Goal: Task Accomplishment & Management: Complete application form

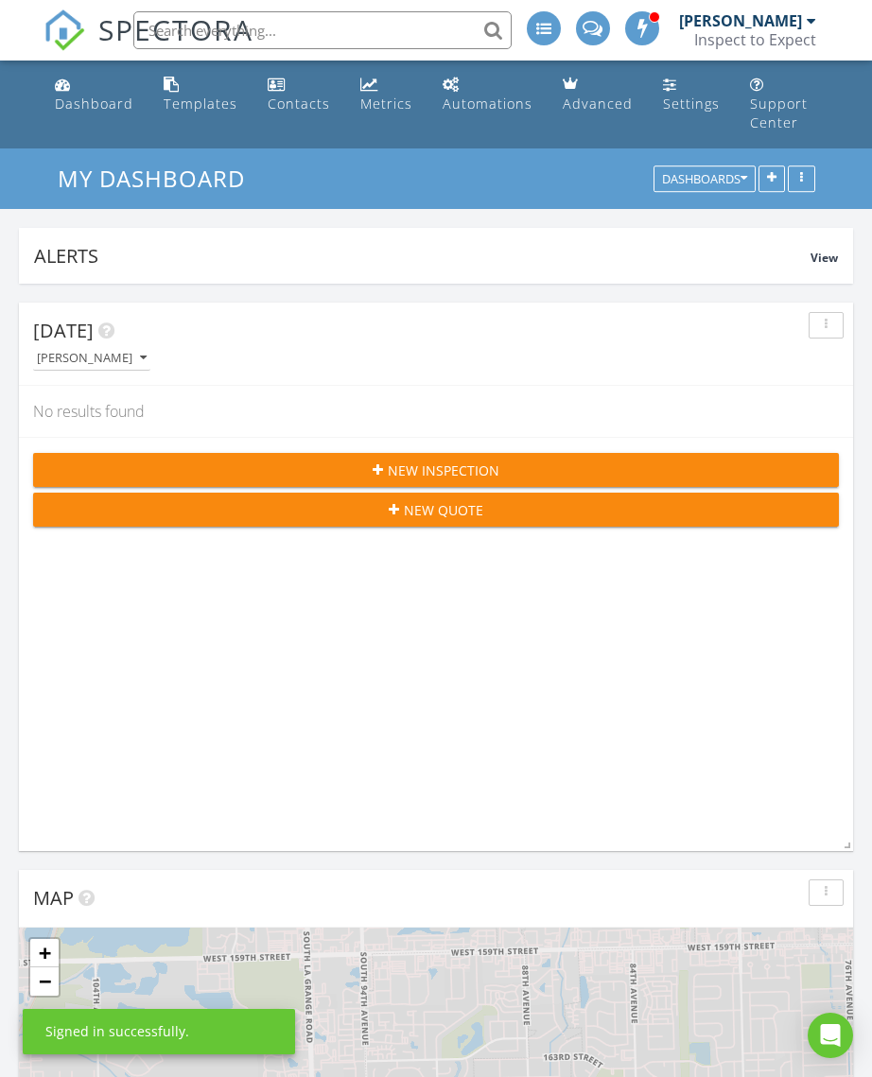
scroll to position [3755, 873]
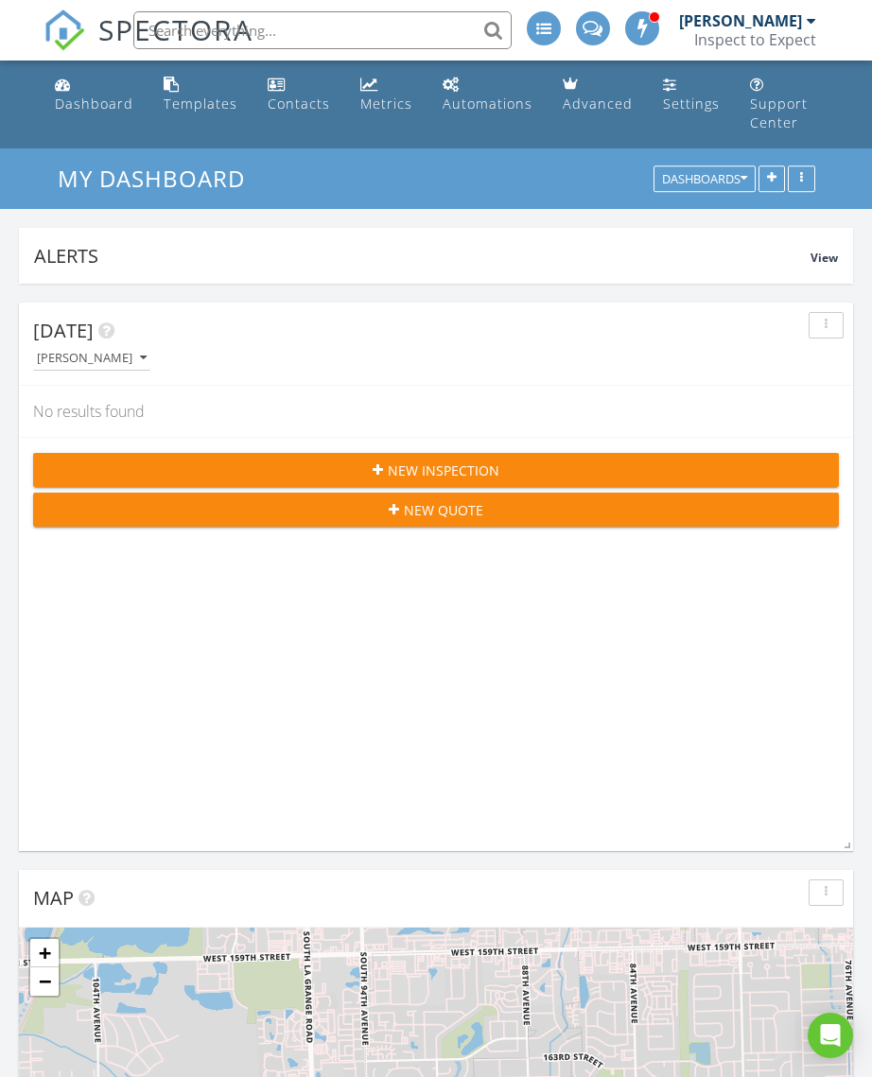
click at [484, 461] on span "New Inspection" at bounding box center [444, 471] width 112 height 20
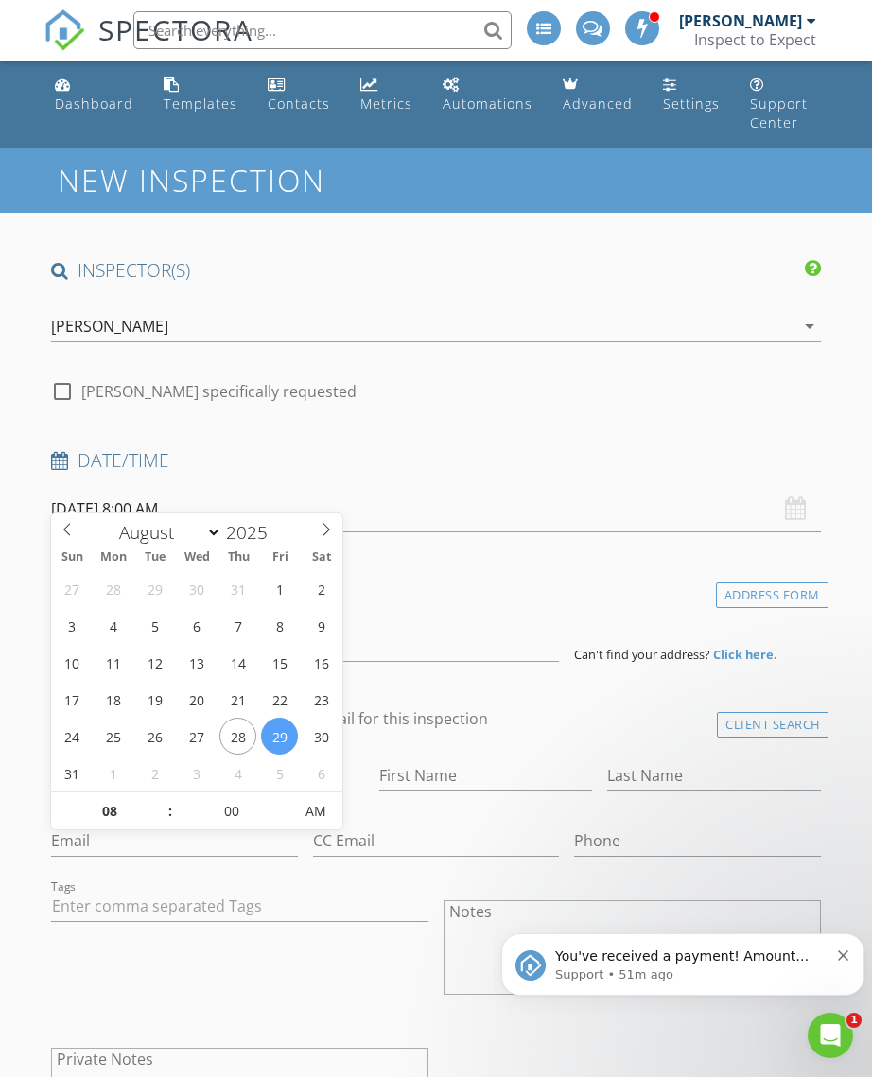
click at [322, 534] on icon at bounding box center [326, 529] width 13 height 13
select select "8"
type input "09/02/2025 8:00 AM"
type input "09"
type input "09/02/2025 9:00 AM"
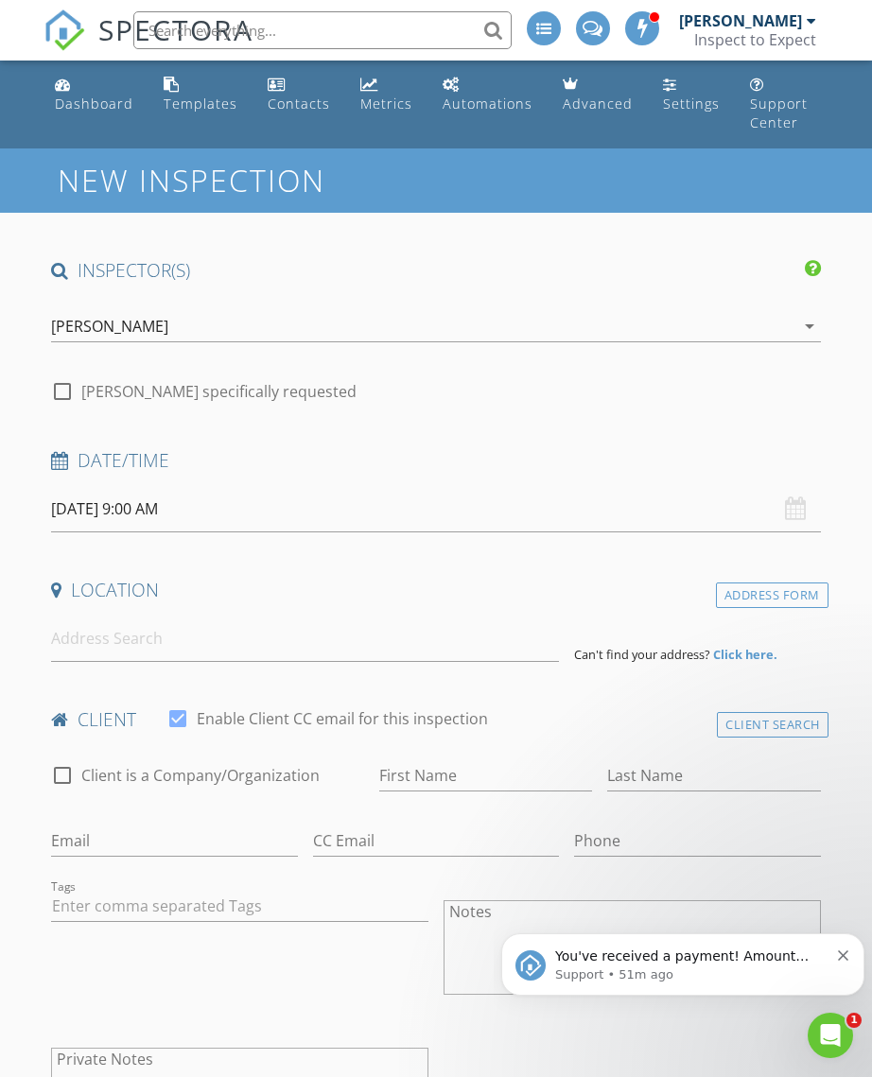
click at [539, 578] on h4 "Location" at bounding box center [436, 590] width 770 height 25
click at [139, 618] on input at bounding box center [305, 639] width 508 height 46
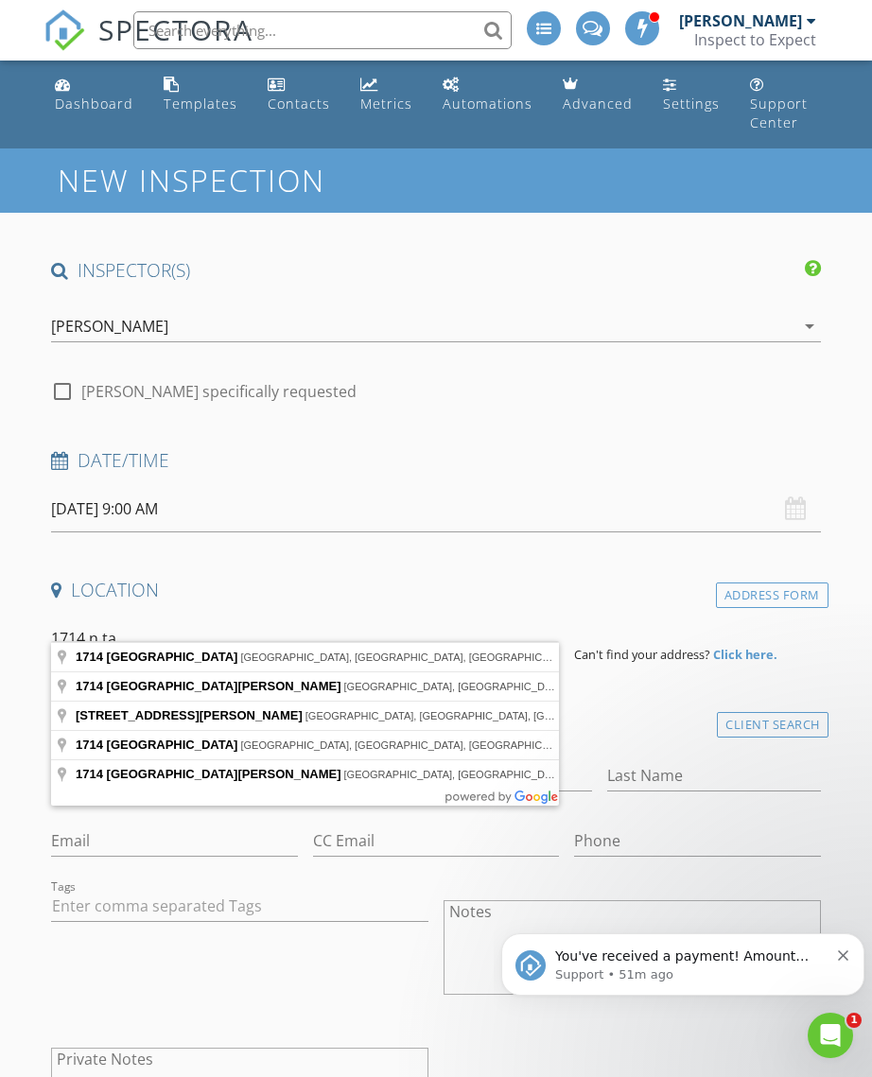
type input "1714 North Talman Avenue, Chicago, IL, USA"
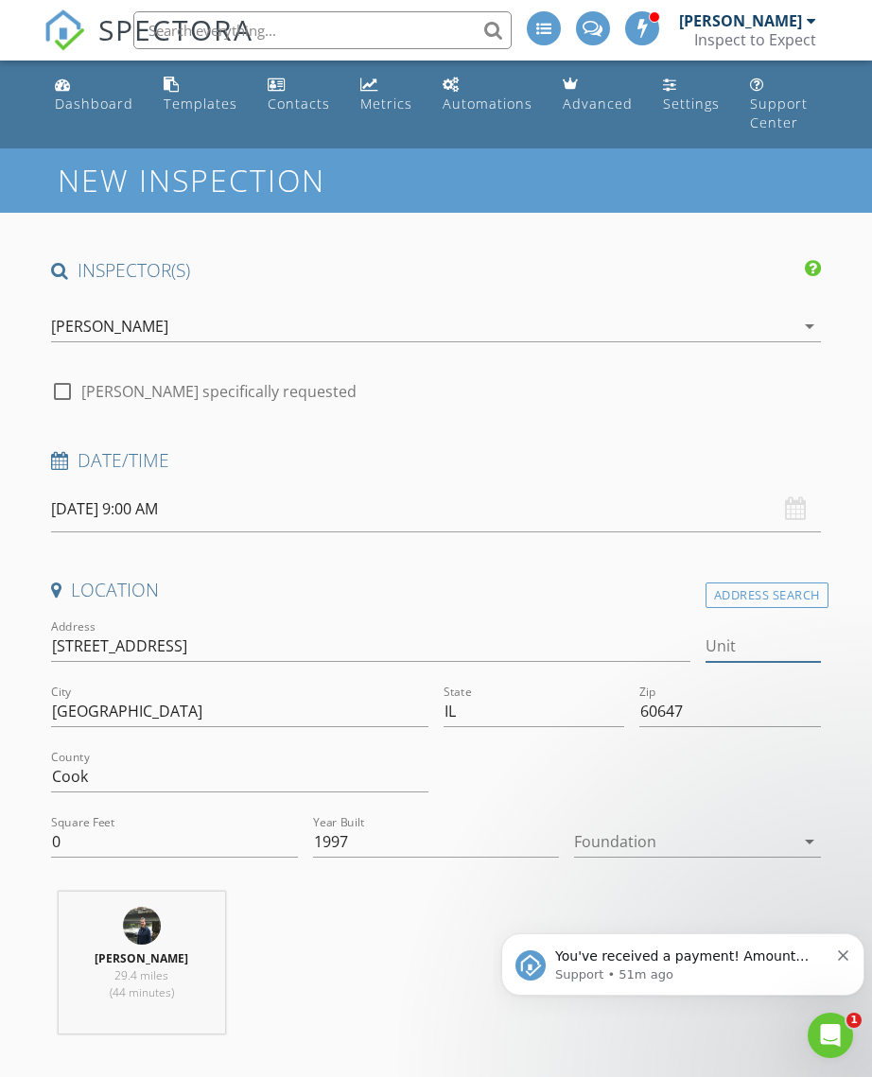
click at [753, 631] on input "Unit" at bounding box center [763, 646] width 115 height 31
type input "1"
type input "1S"
click at [643, 752] on div at bounding box center [632, 778] width 392 height 65
type input "0"
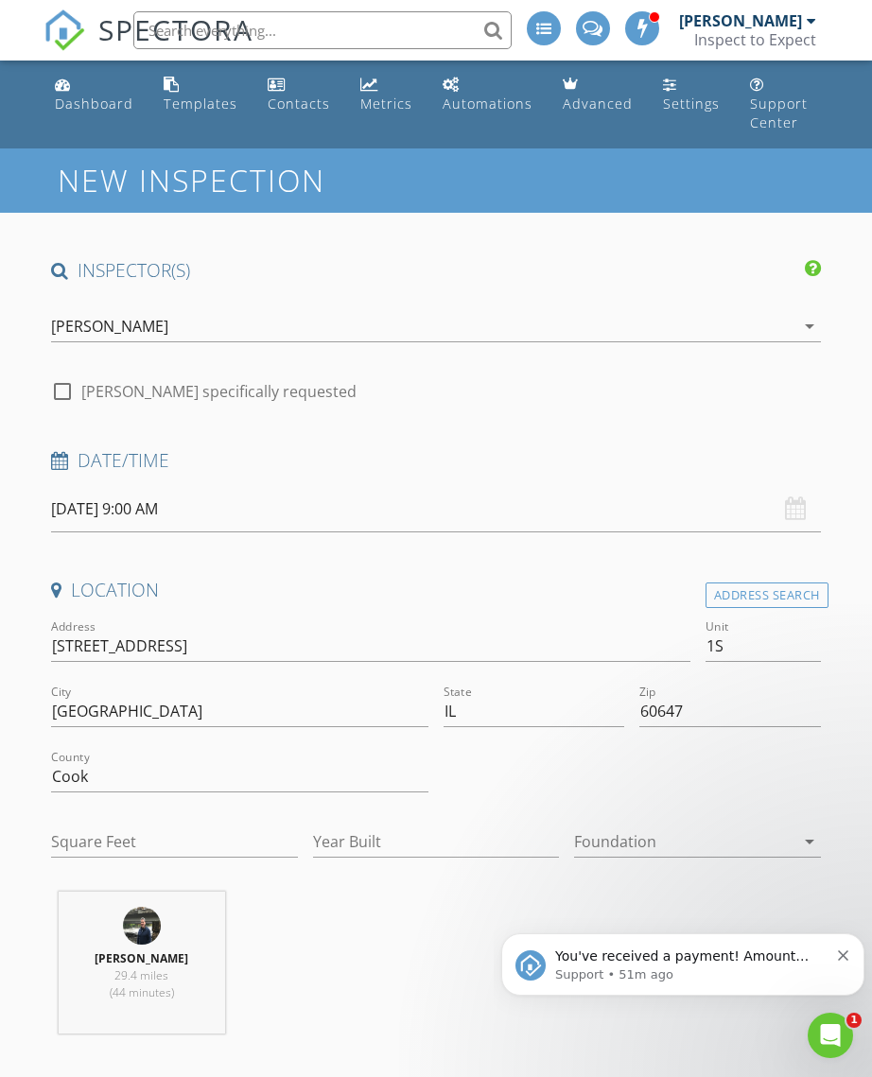
type input "1997"
click at [83, 827] on input "0" at bounding box center [174, 842] width 247 height 31
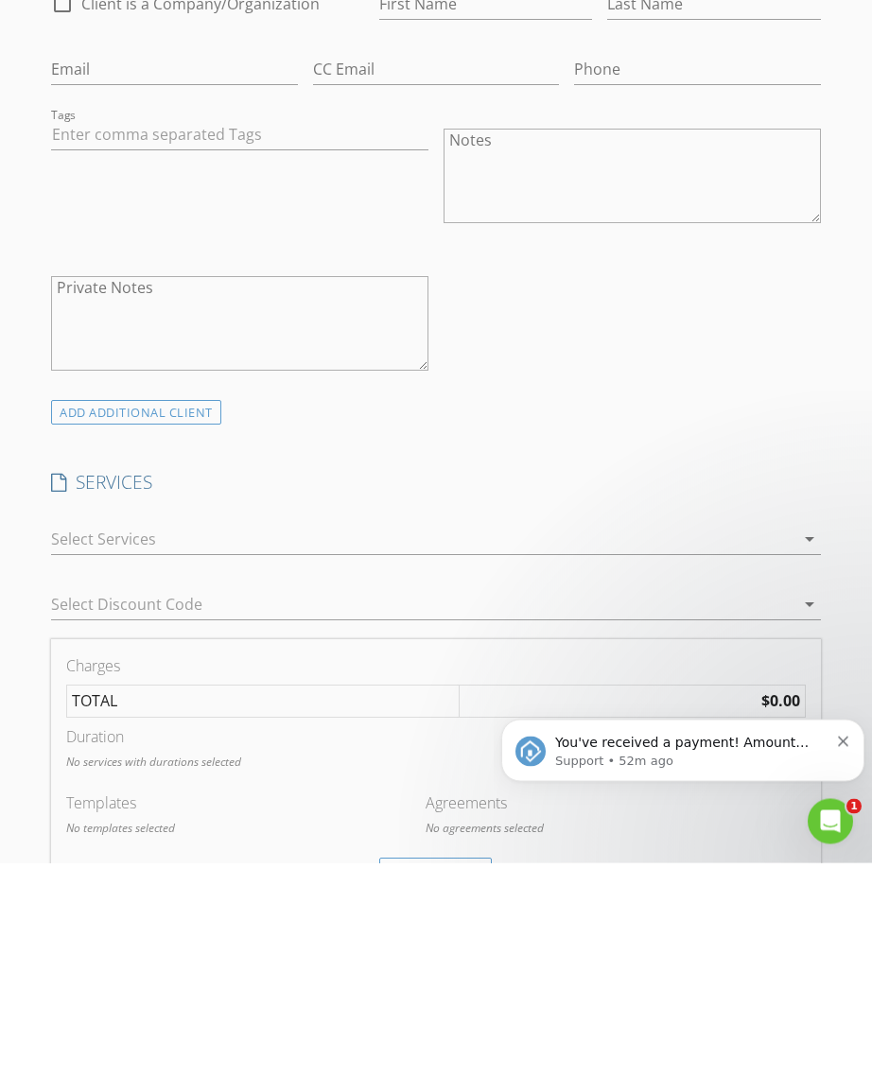
scroll to position [961, 0]
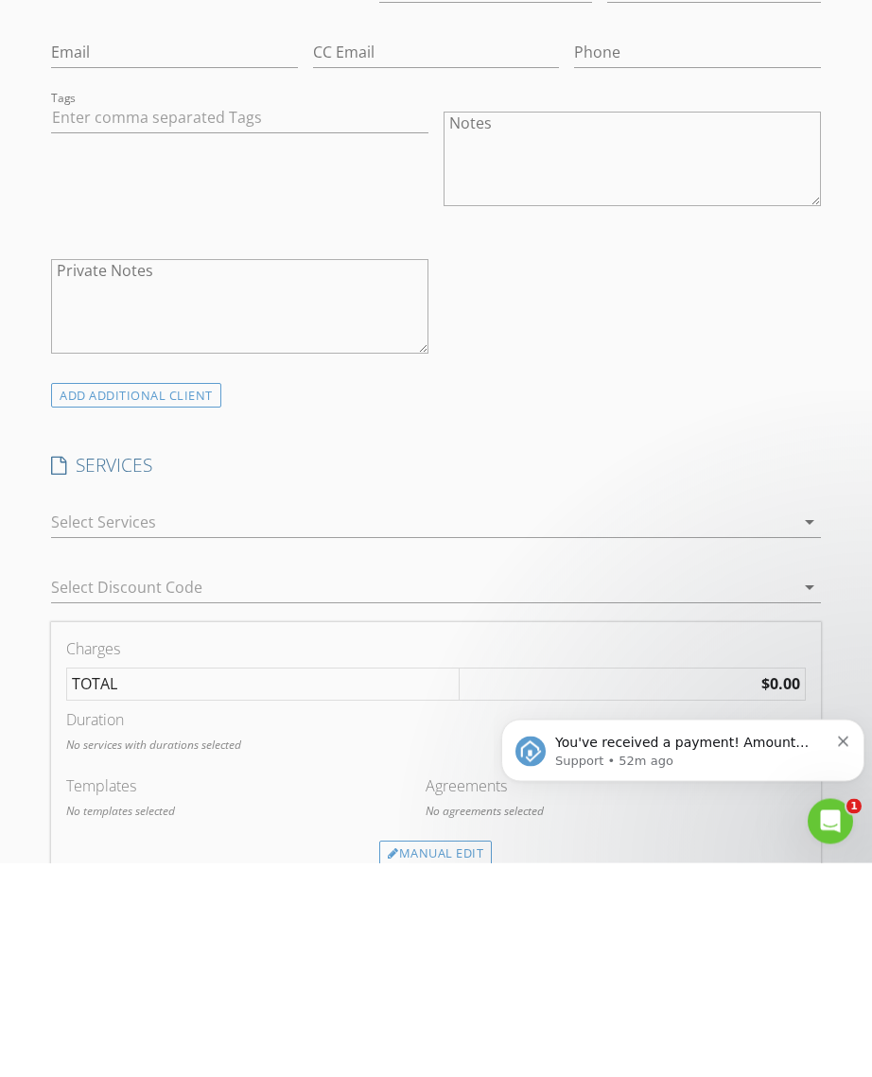
type input "2400"
click at [799, 725] on icon "arrow_drop_down" at bounding box center [809, 736] width 23 height 23
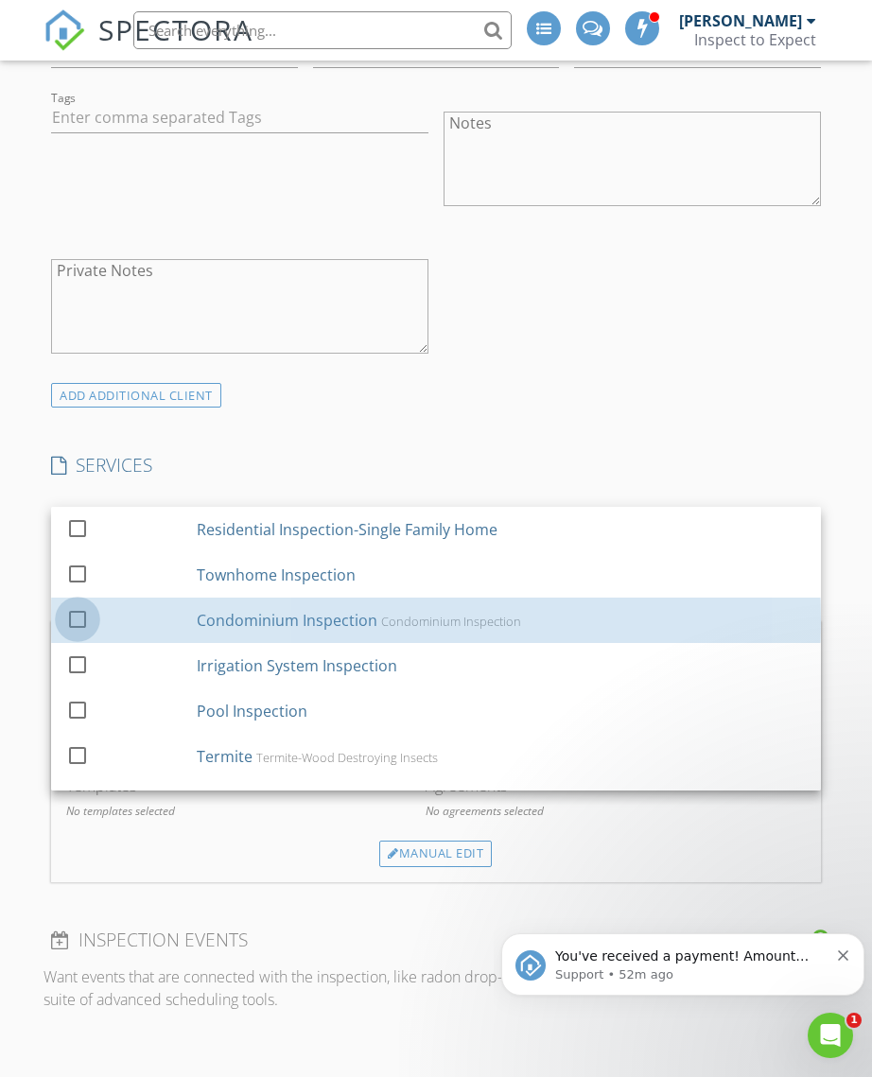
click at [81, 602] on div at bounding box center [77, 618] width 32 height 32
checkbox input "false"
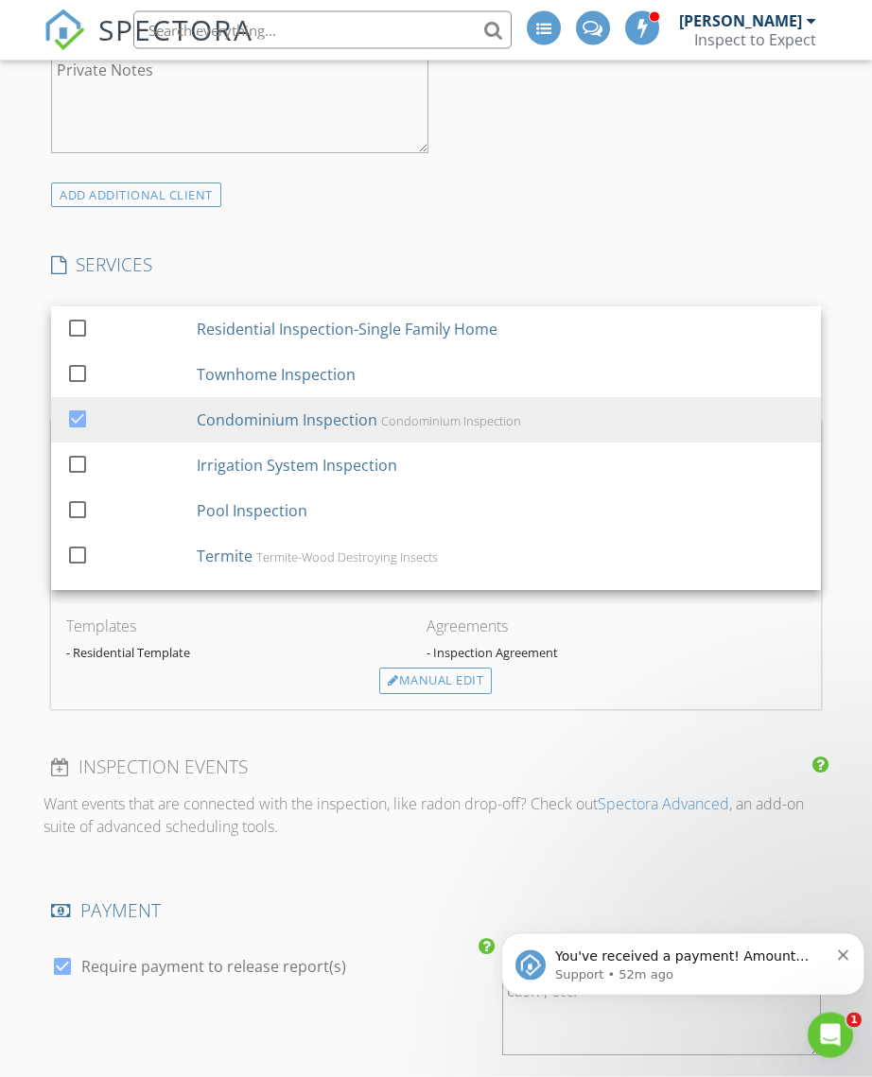
click at [728, 218] on div "INSPECTOR(S) check_box Michael Wilke PRIMARY Michael Wilke arrow_drop_down chec…" at bounding box center [436, 650] width 785 height 3534
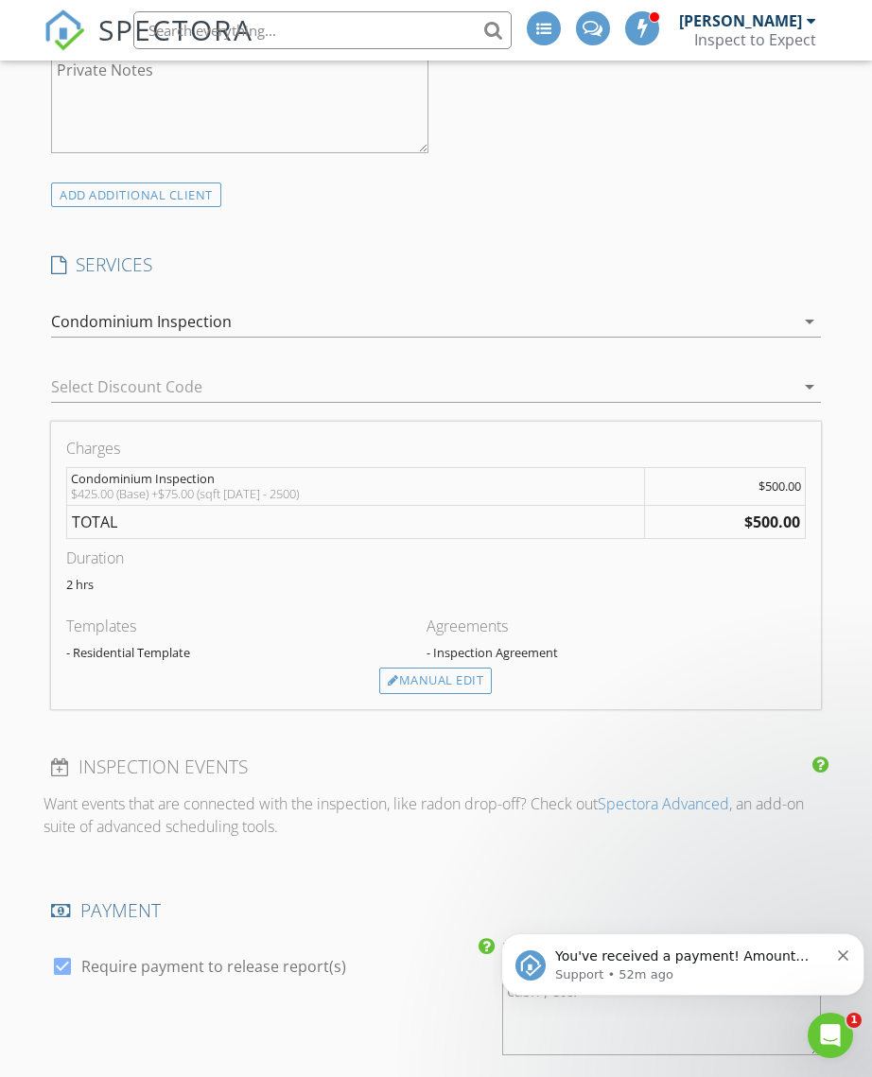
click at [445, 668] on div "Manual Edit" at bounding box center [435, 681] width 113 height 26
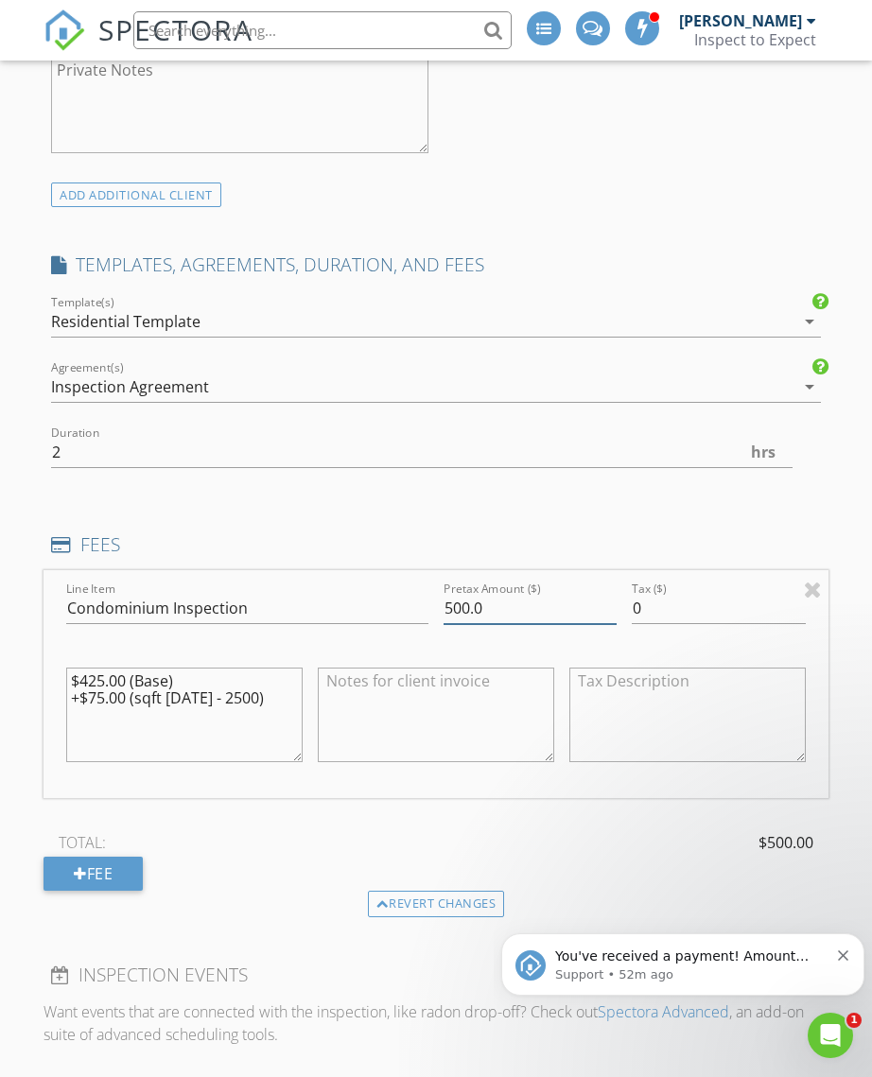
click at [460, 593] on input "500.0" at bounding box center [530, 608] width 173 height 31
type input "575.0"
click at [93, 669] on textarea "$425.00 (Base) +$75.00 (sqft 1801 - 2500)" at bounding box center [184, 716] width 236 height 95
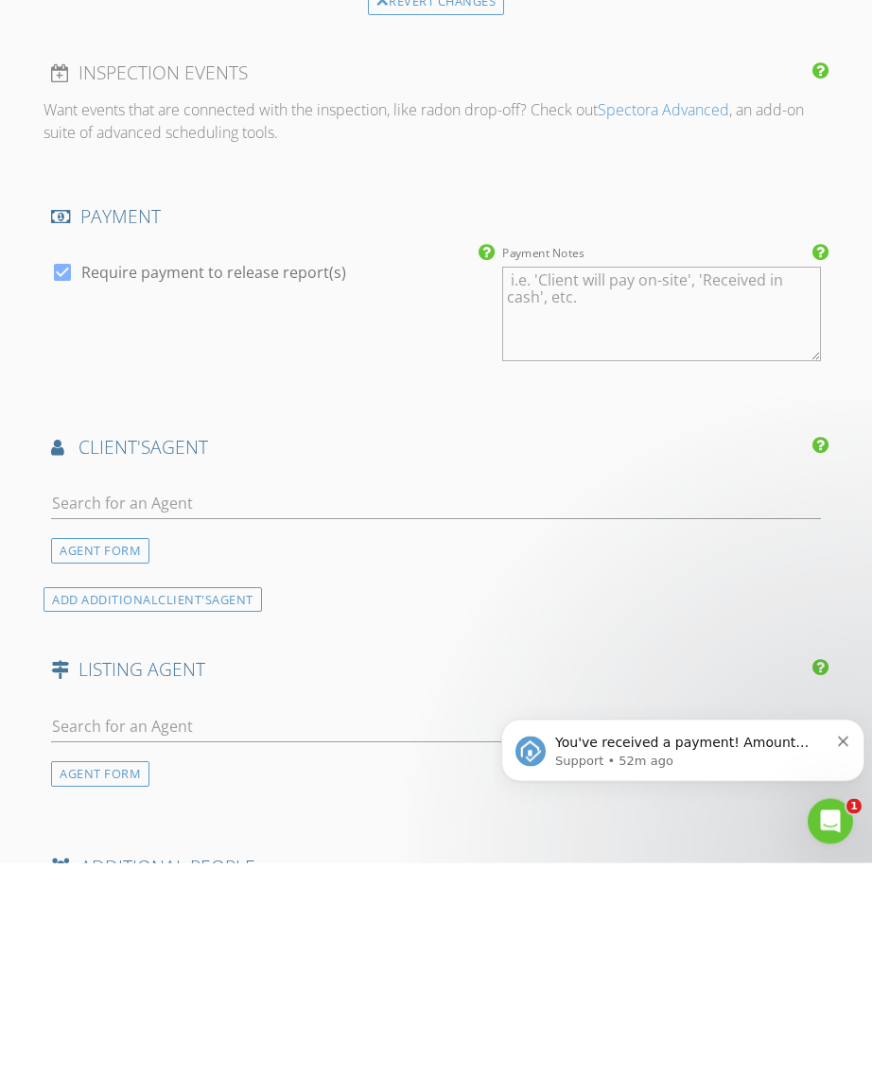
scroll to position [2072, 0]
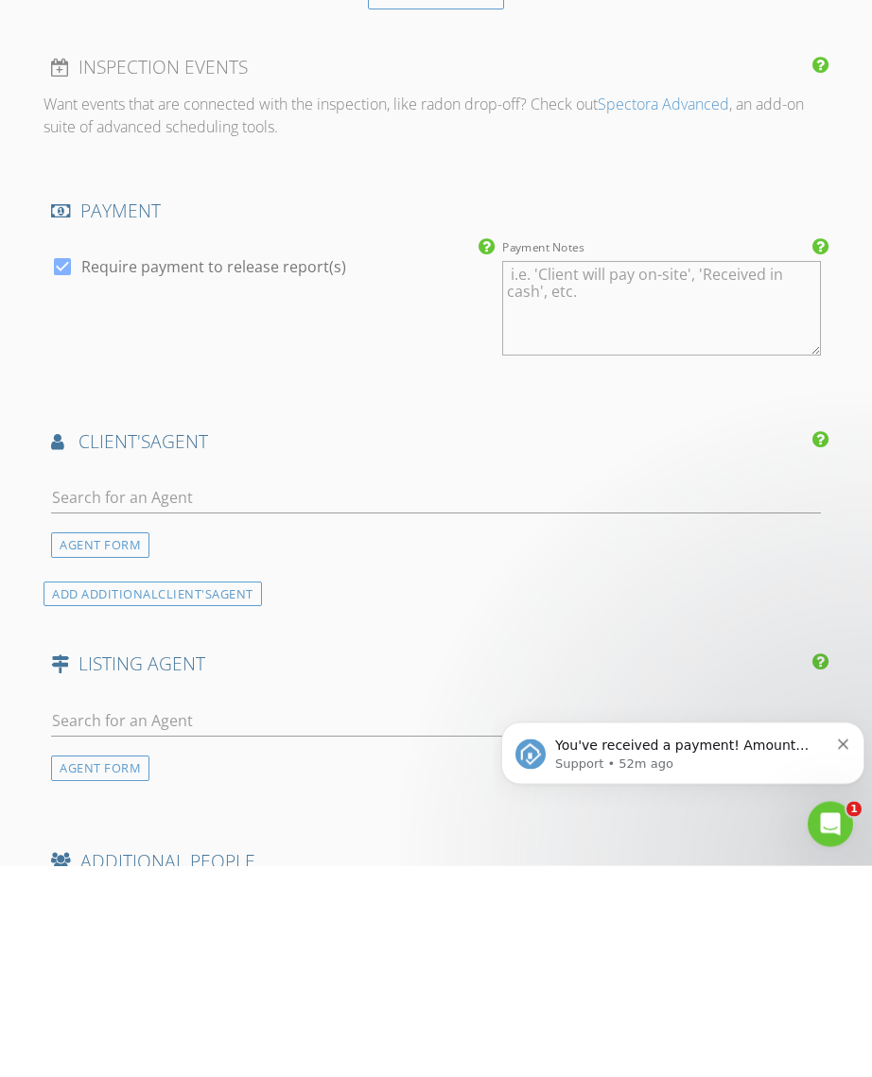
type textarea "$500.00 (Base) +$75.00 (sqft 1801 - 2500)"
click at [183, 694] on input "text" at bounding box center [436, 709] width 770 height 31
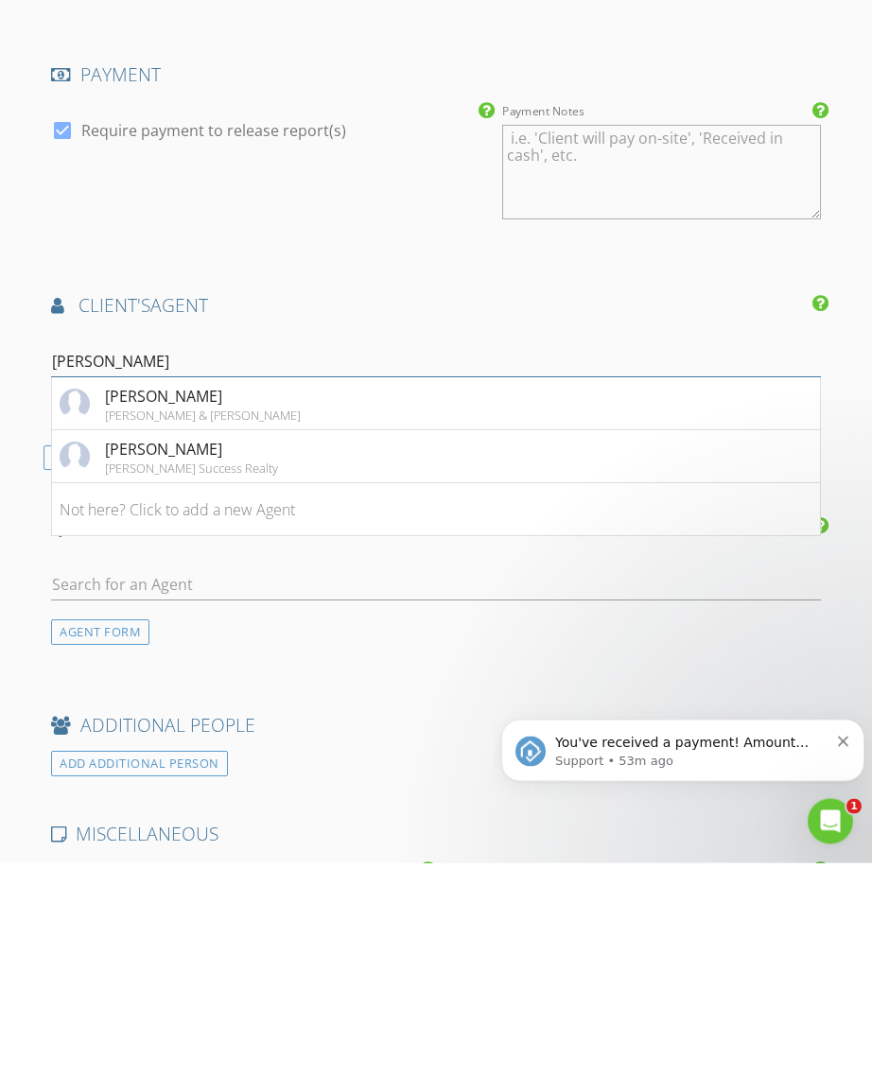
scroll to position [2212, 0]
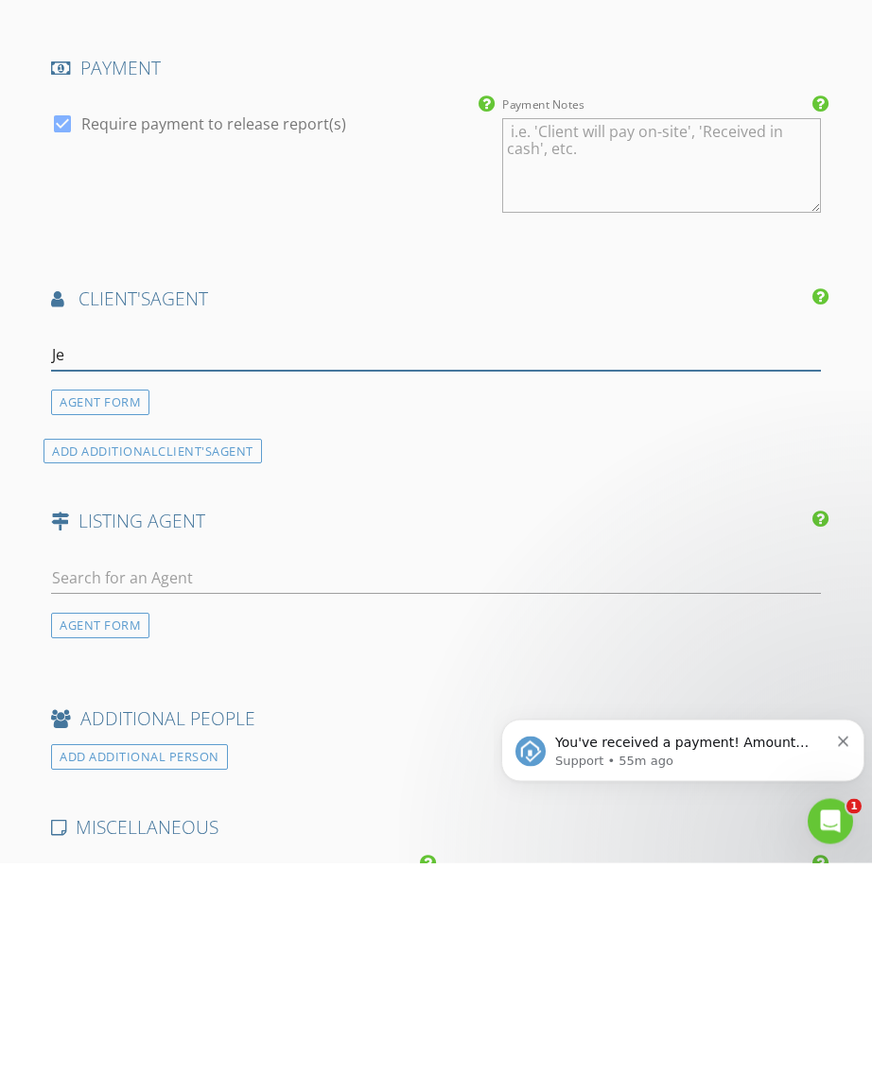
type input "J"
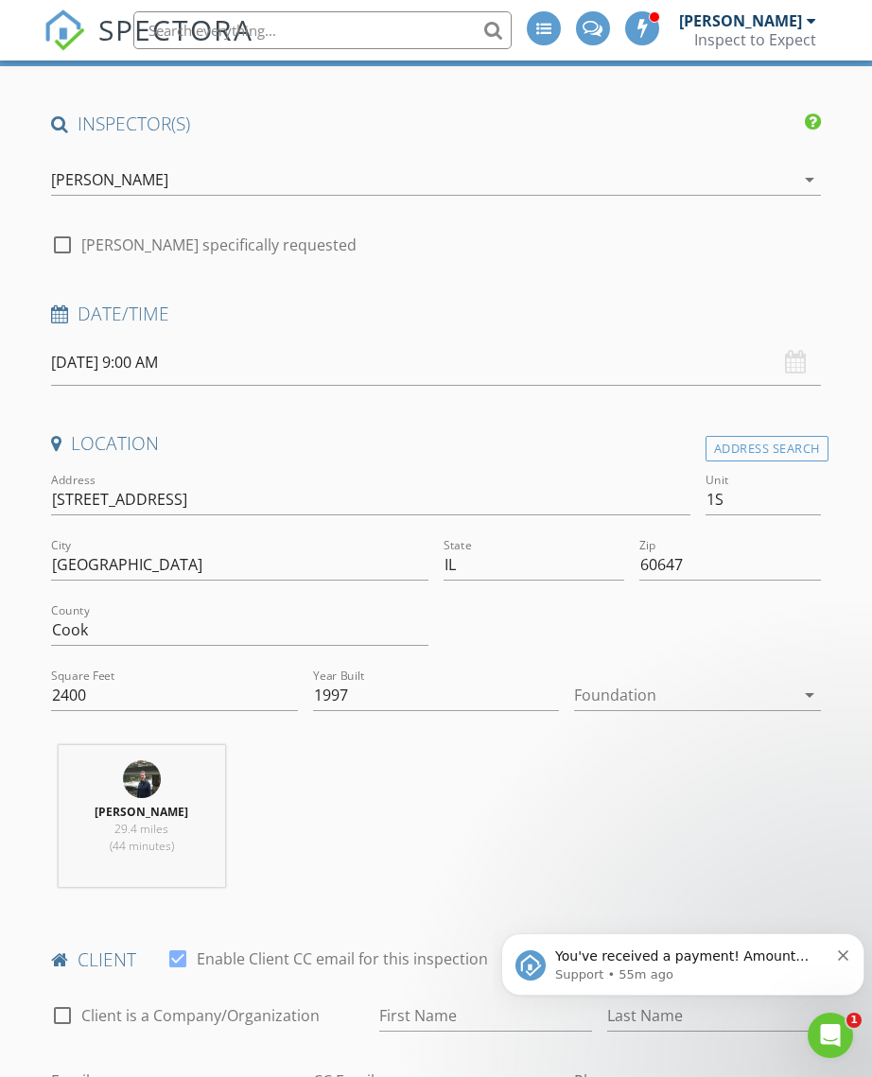
scroll to position [0, 0]
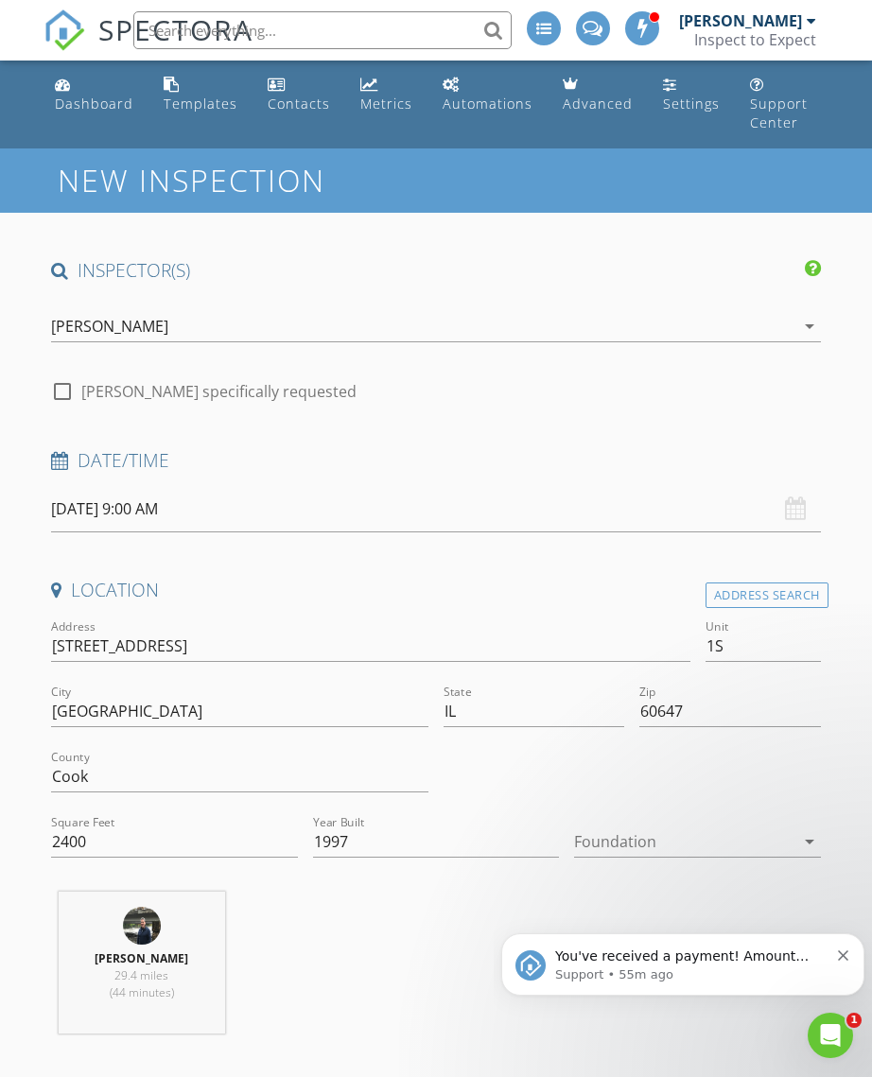
click at [750, 36] on div "Inspect to Expect" at bounding box center [755, 39] width 122 height 19
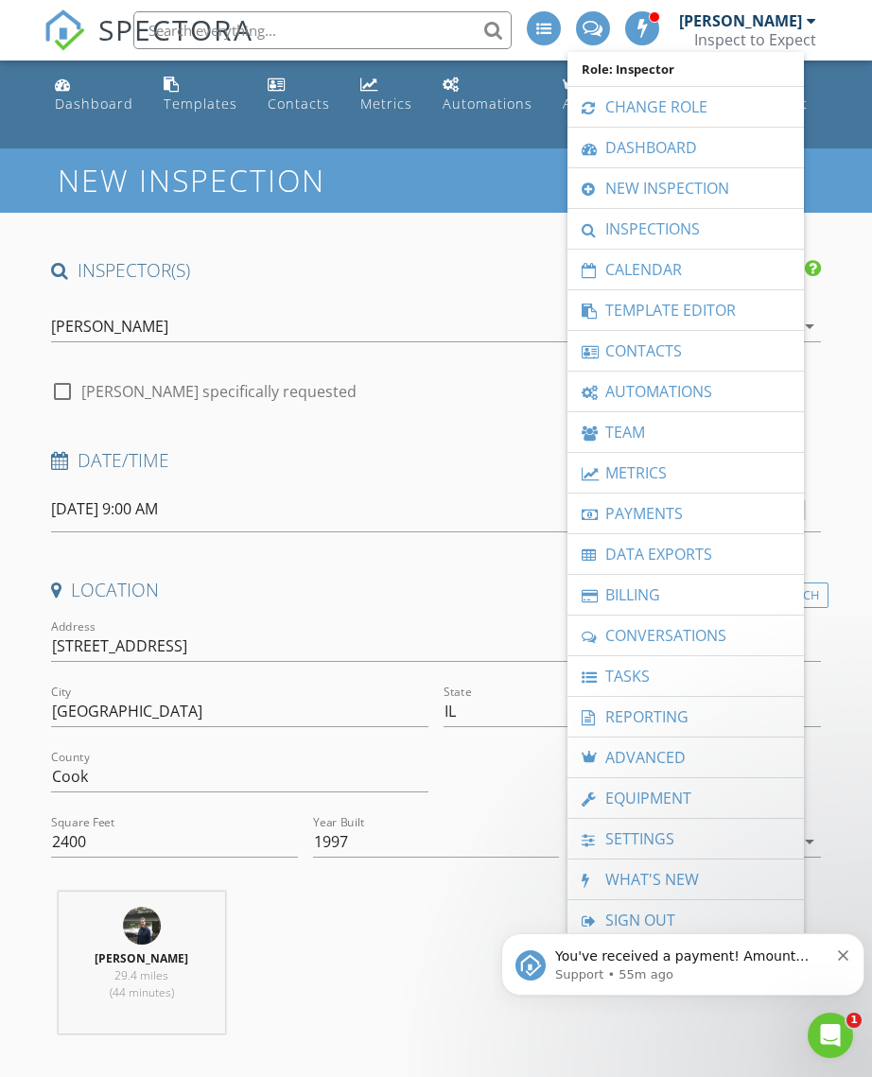
click at [517, 578] on h4 "Location" at bounding box center [436, 590] width 770 height 25
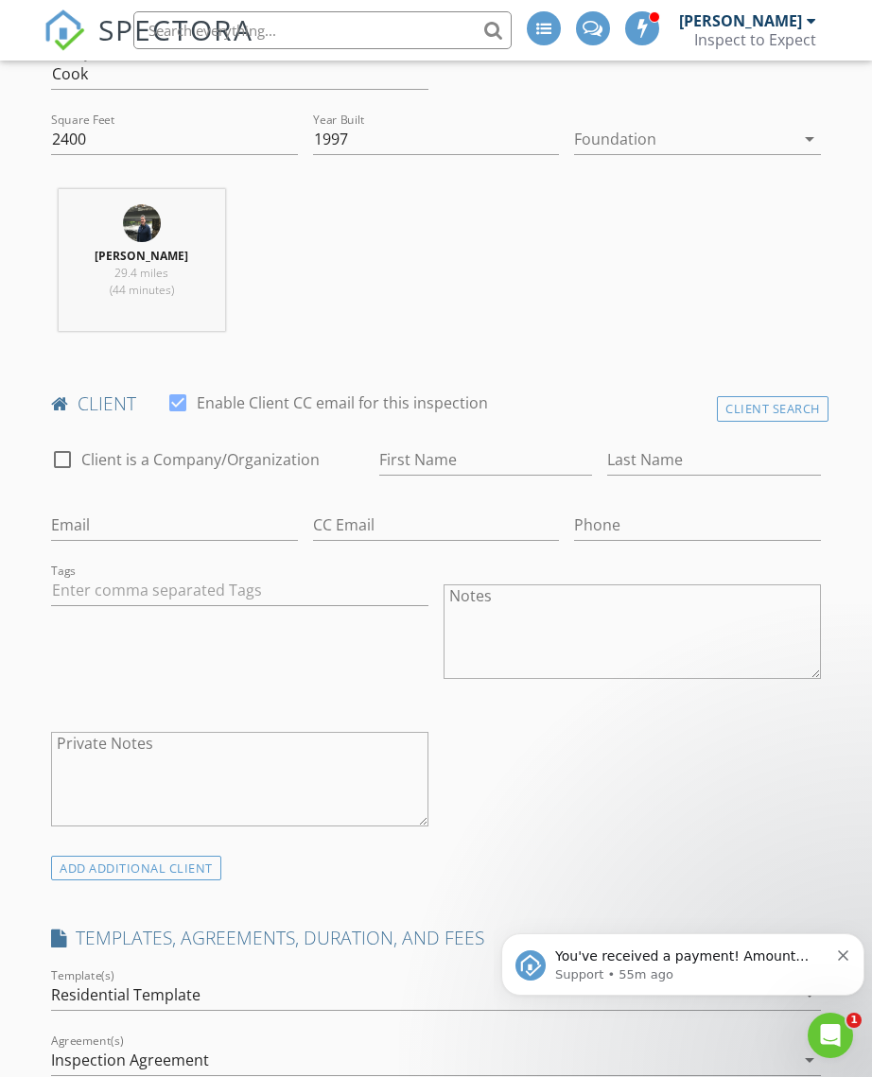
scroll to position [707, 0]
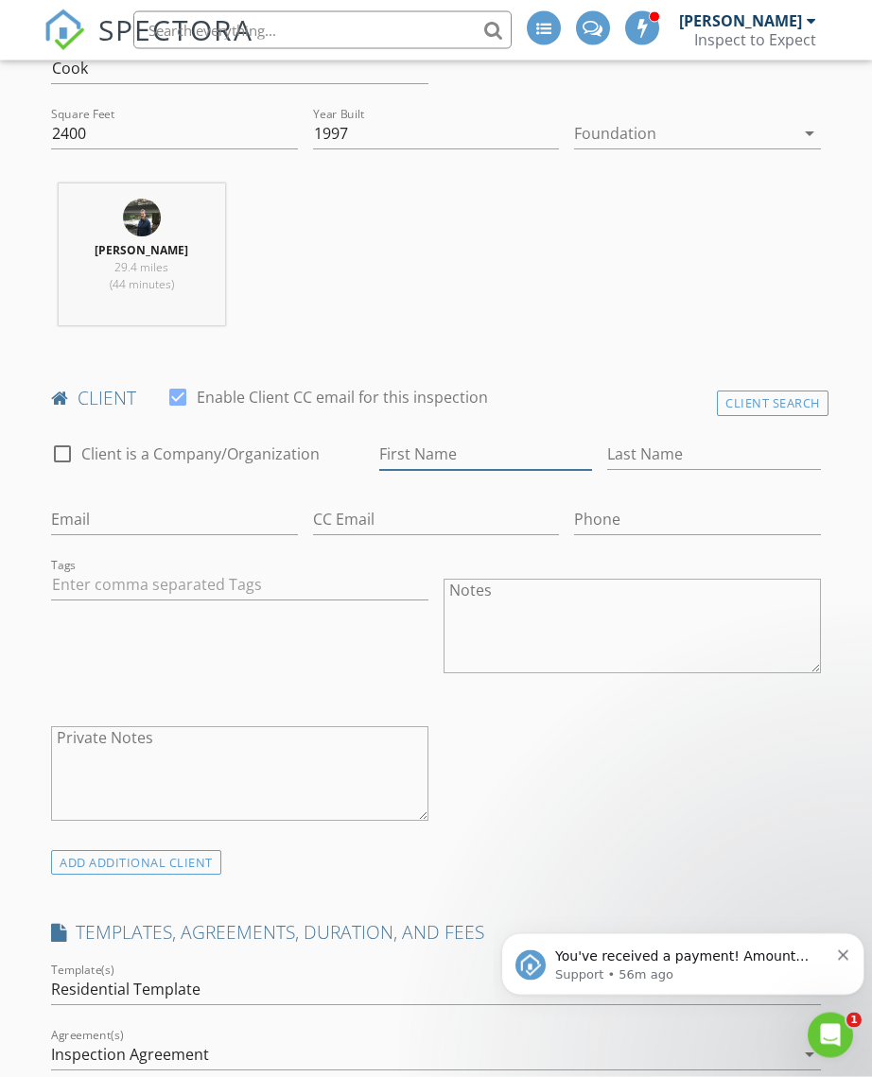
click at [427, 440] on input "First Name" at bounding box center [486, 455] width 214 height 31
type input "Meghan"
click at [677, 440] on input "Last Name" at bounding box center [714, 455] width 214 height 31
type input "McDermott"
click at [113, 505] on input "Email" at bounding box center [174, 520] width 247 height 31
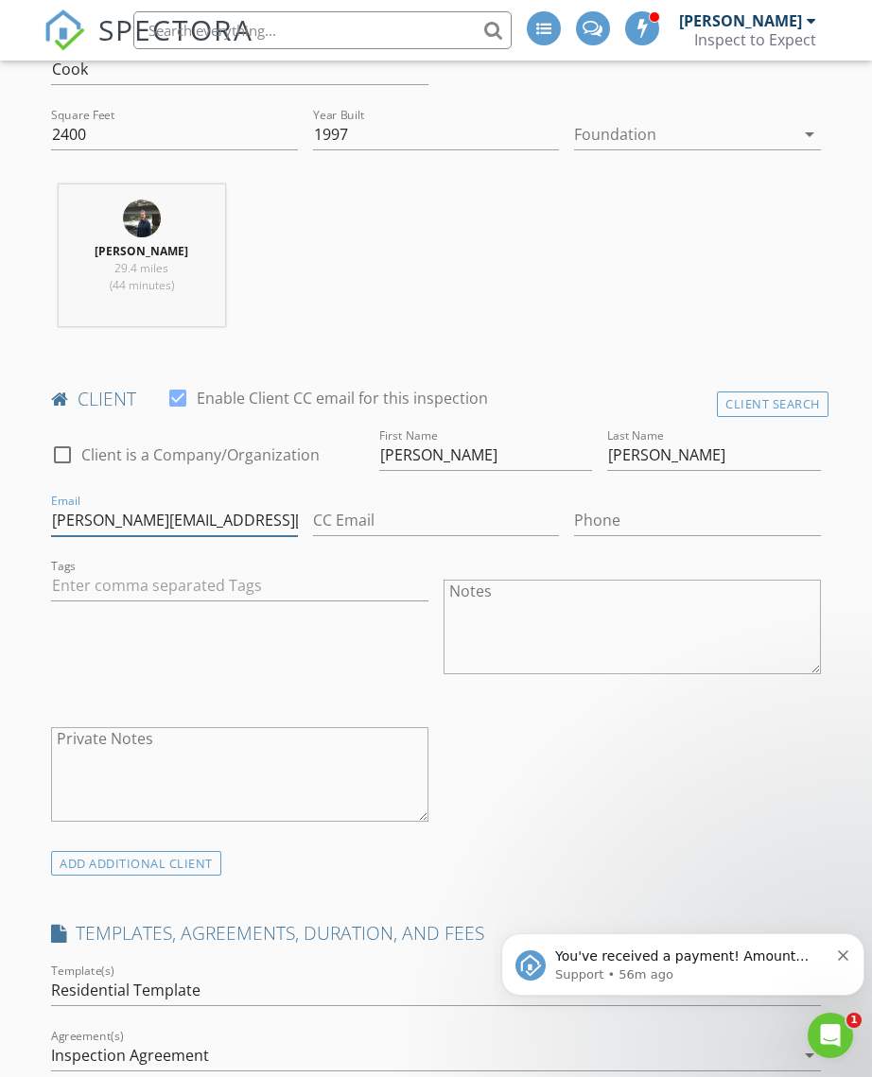
type input "McDermott.meghan.e@gmail.com"
click at [643, 505] on input "Phone" at bounding box center [697, 520] width 247 height 31
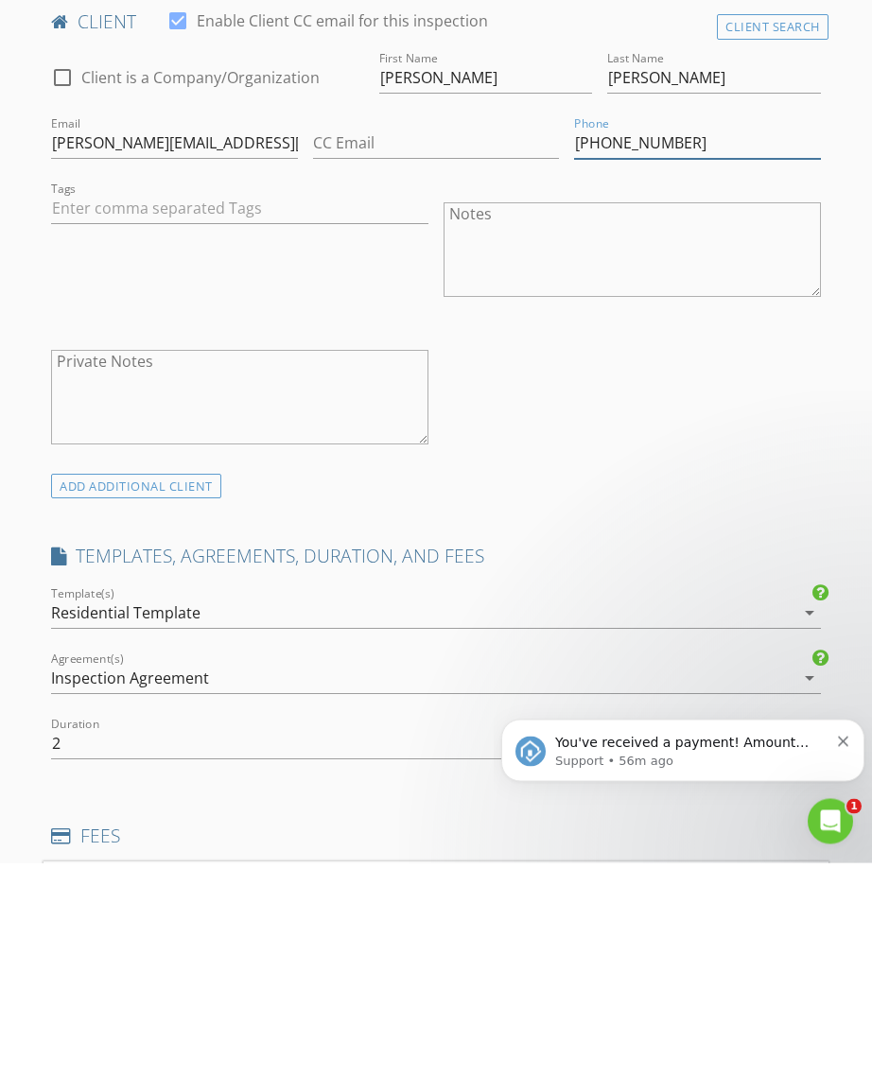
scroll to position [870, 0]
type input "708-207-3596"
click at [177, 688] on div "ADD ADDITIONAL client" at bounding box center [136, 701] width 170 height 26
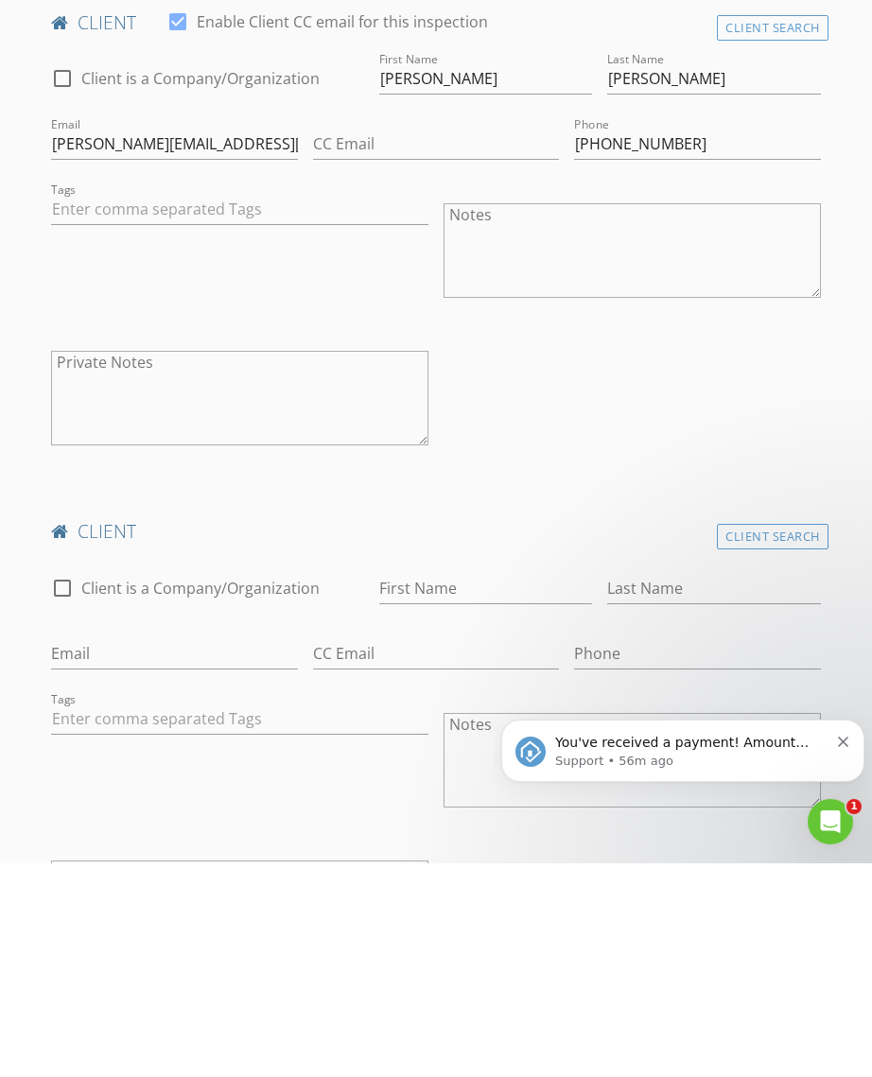
scroll to position [1085, 0]
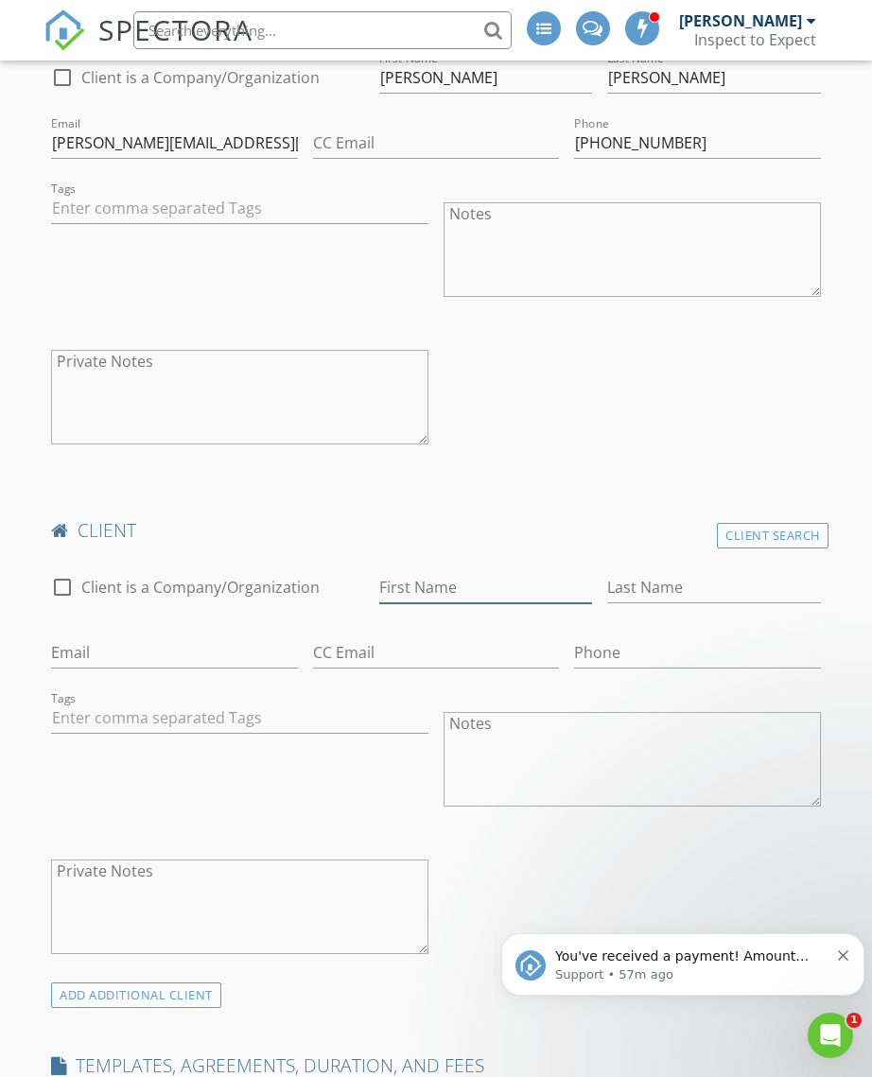
click at [468, 572] on input "First Name" at bounding box center [486, 587] width 214 height 31
type input "Peter"
click at [677, 573] on input "Last Name" at bounding box center [714, 588] width 214 height 31
type input "Herman"
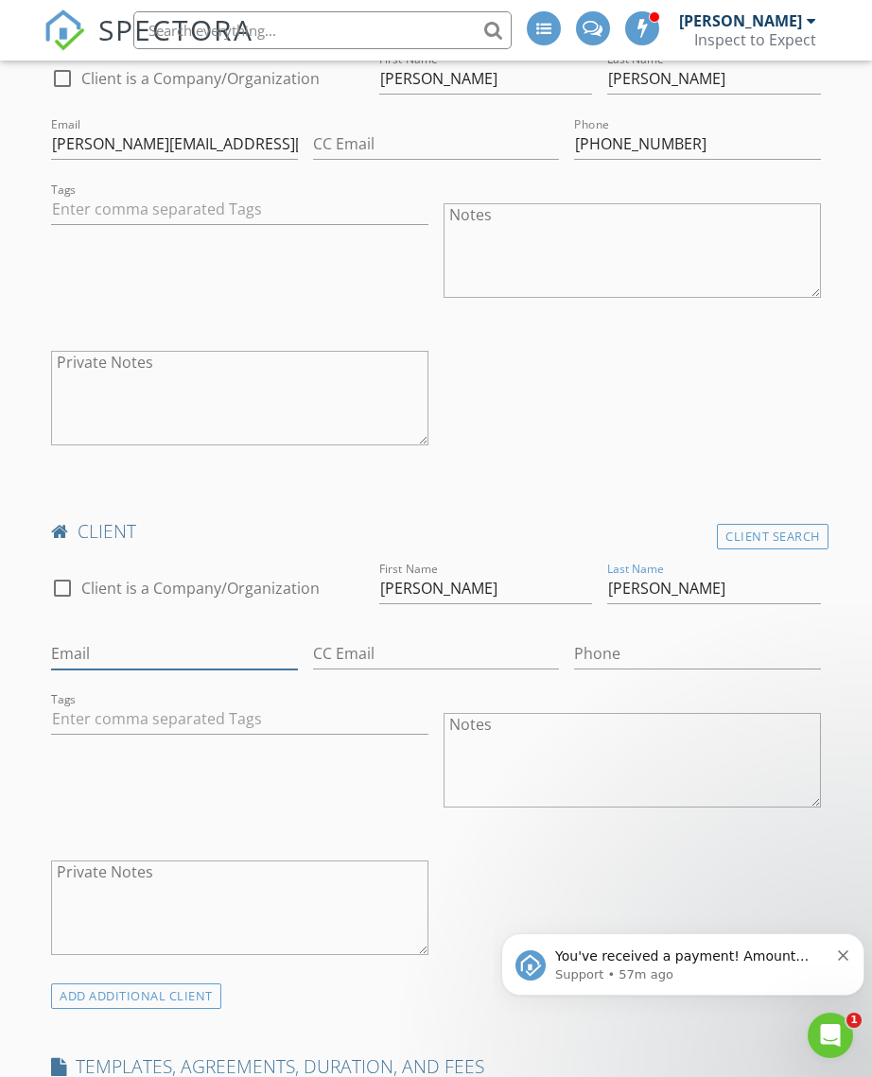
click at [111, 638] on input "Email" at bounding box center [174, 653] width 247 height 31
type input "Peter.w.herman.jr@gmail.com"
click at [639, 638] on input "Phone" at bounding box center [697, 653] width 247 height 31
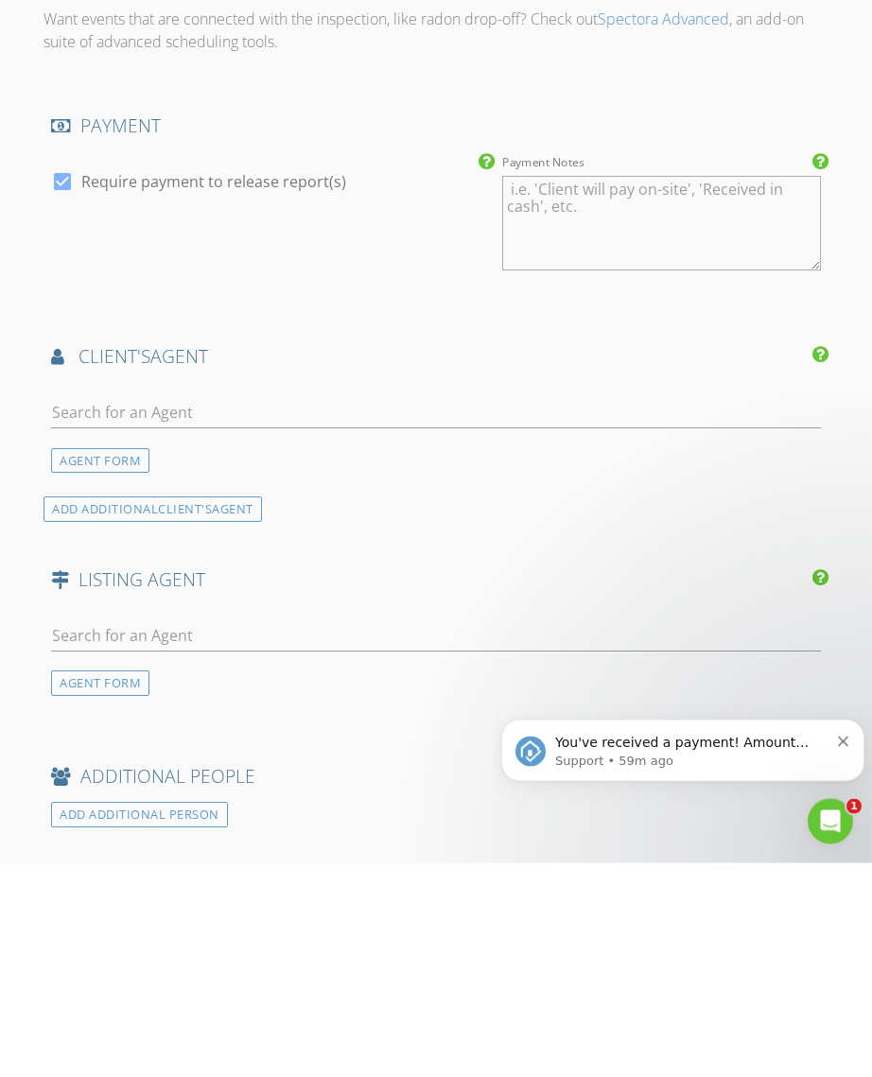
scroll to position [2664, 0]
type input "914-539-1697"
click at [149, 611] on input "text" at bounding box center [436, 626] width 770 height 31
type input "C"
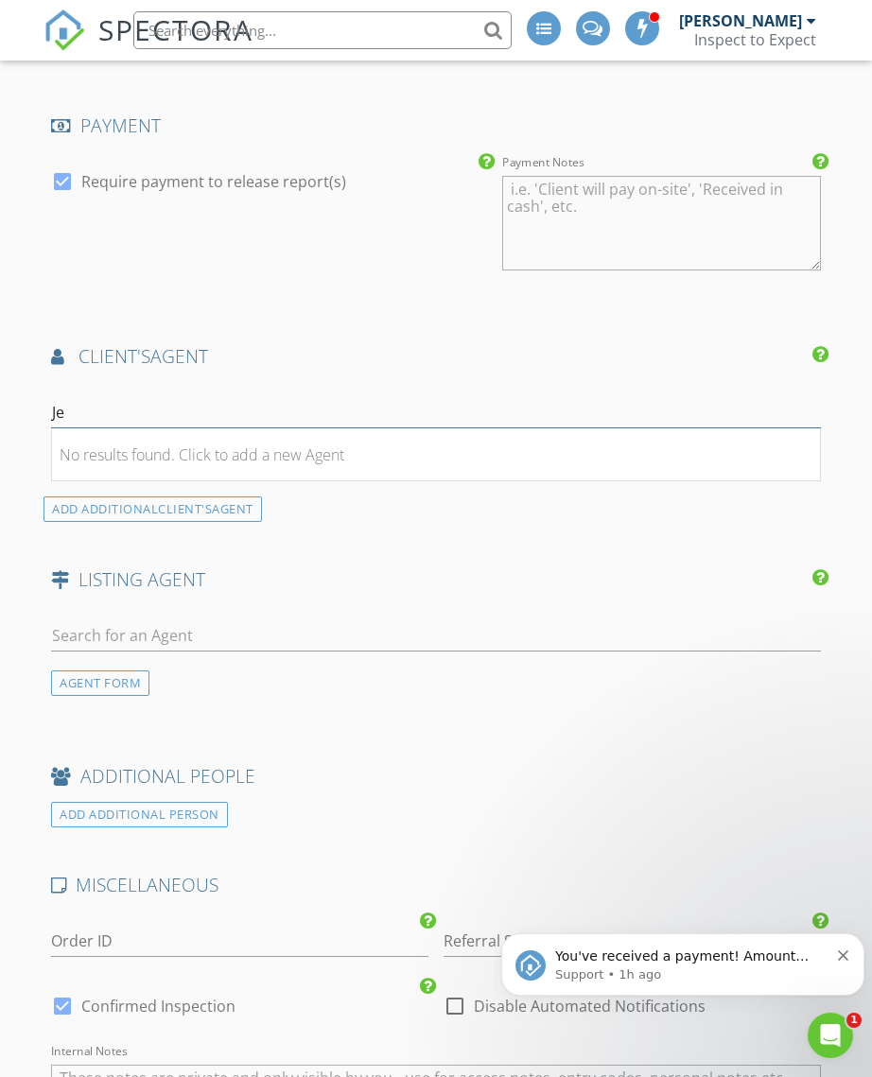
type input "J"
click at [120, 448] on div "AGENT FORM" at bounding box center [100, 461] width 98 height 26
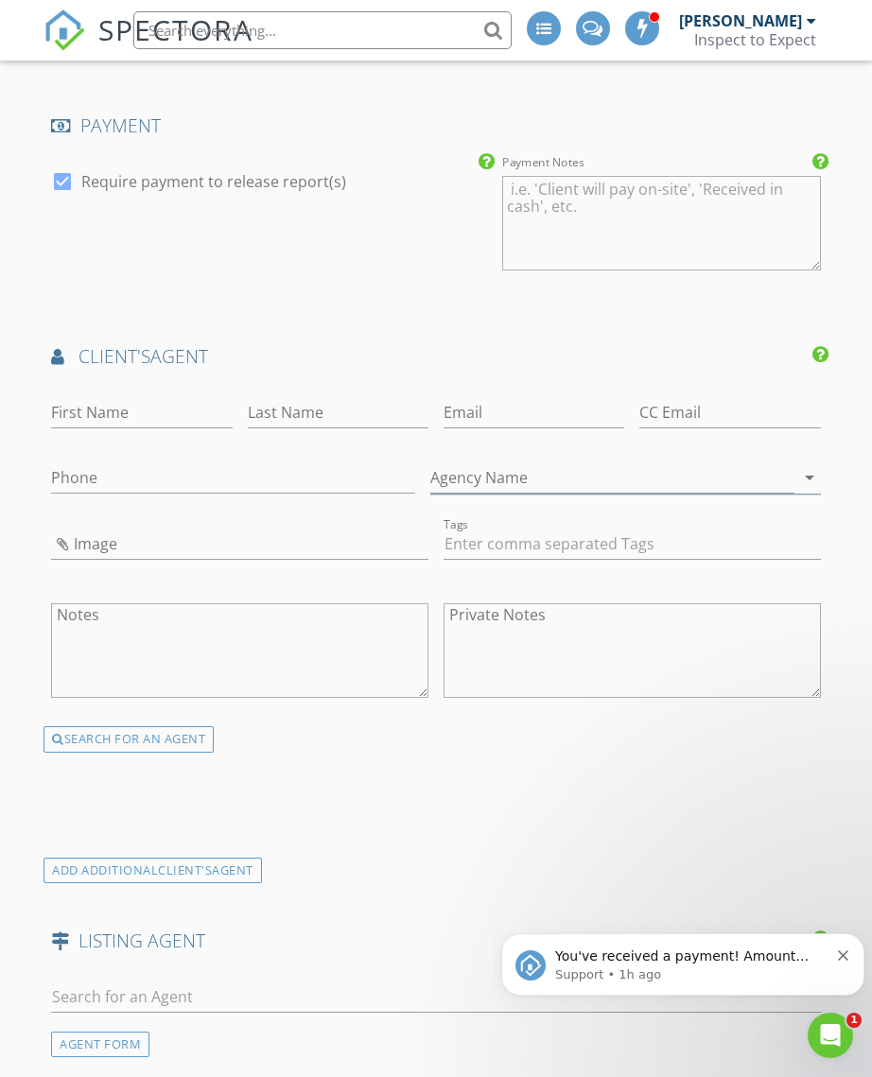
scroll to position [2879, 0]
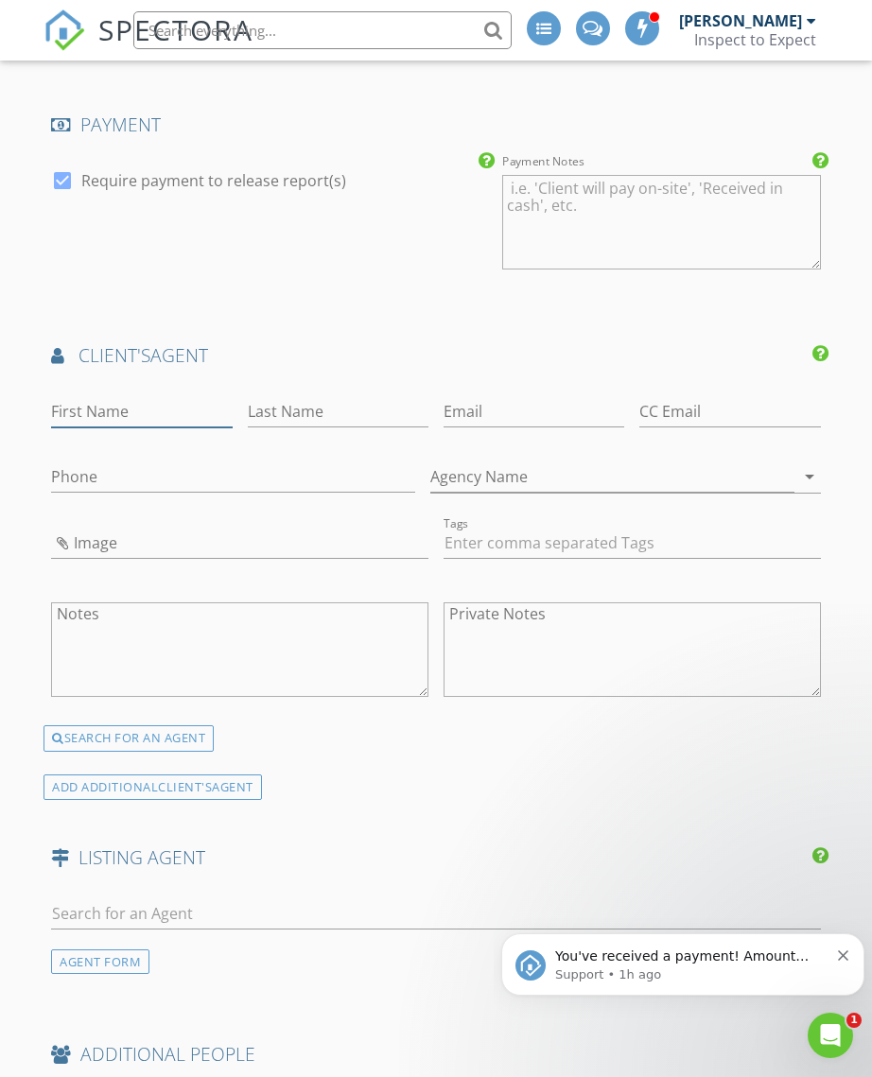
click at [123, 396] on input "First Name" at bounding box center [141, 411] width 181 height 31
type input "Jenny"
click at [314, 397] on input "Last Name" at bounding box center [338, 412] width 181 height 31
type input "Carlino"
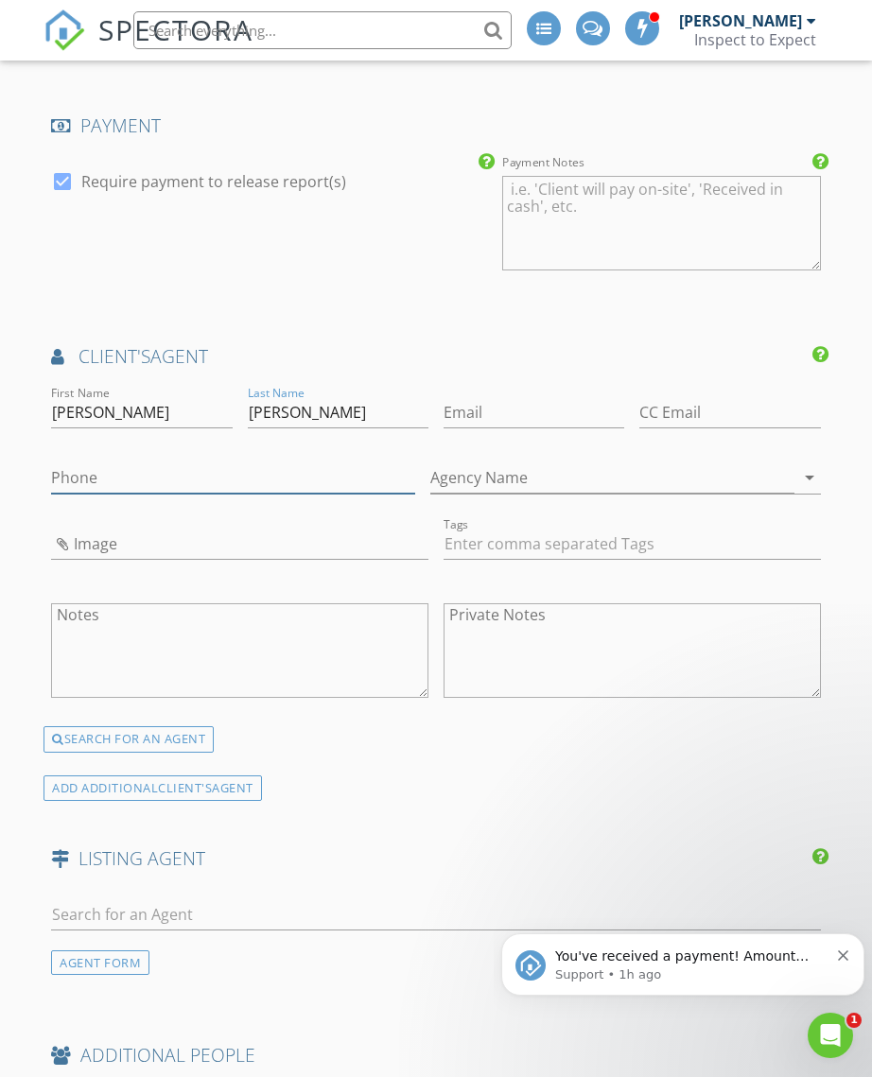
click at [91, 462] on input "Phone" at bounding box center [233, 477] width 364 height 31
type input "317-697-7684"
click at [430, 462] on input "Agency Name" at bounding box center [612, 477] width 364 height 31
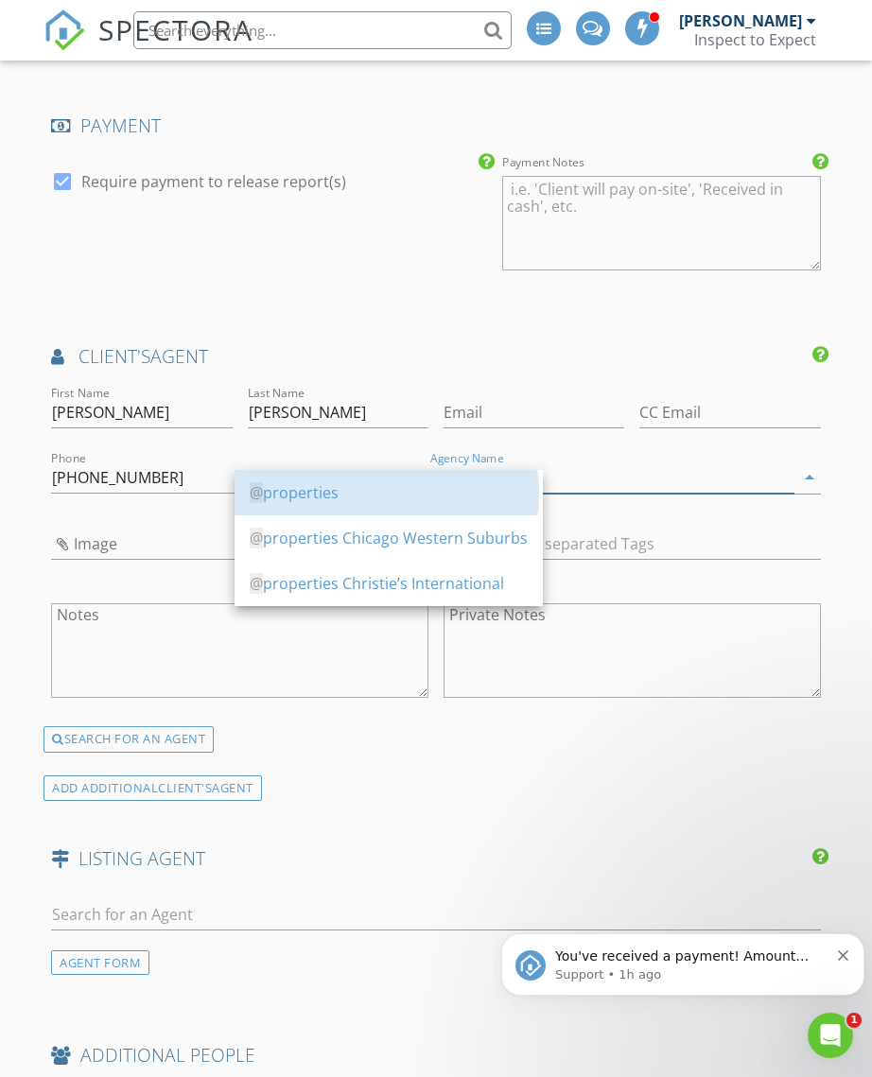
click at [387, 500] on div "@ properties" at bounding box center [389, 492] width 278 height 23
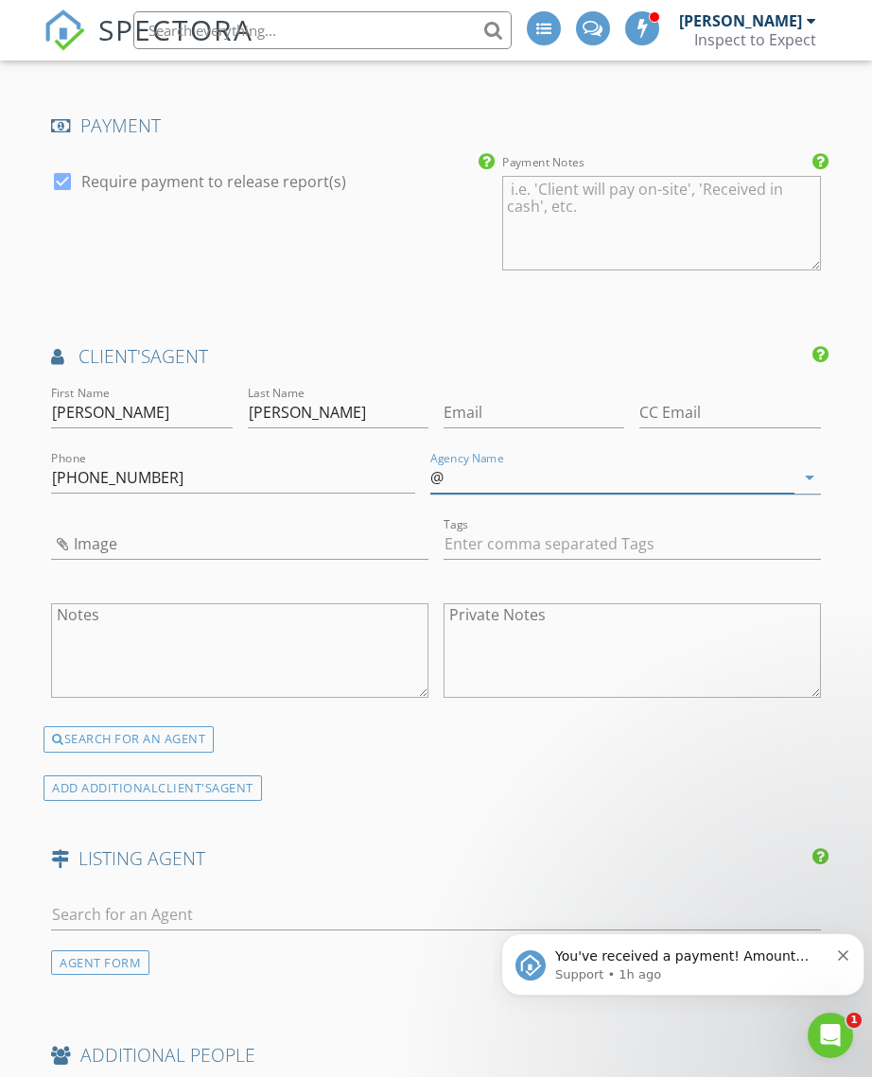
type input "@properties"
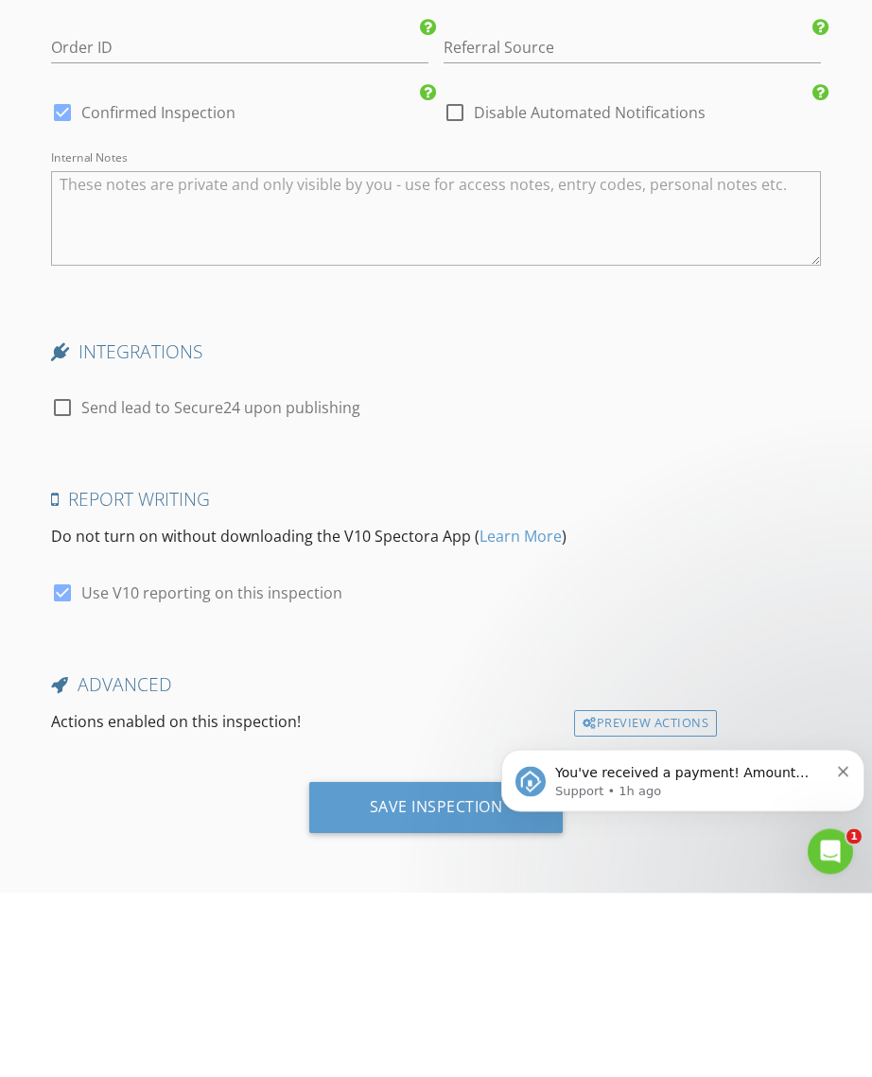
scroll to position [3918, 0]
click at [440, 982] on div "Save Inspection" at bounding box center [436, 991] width 133 height 19
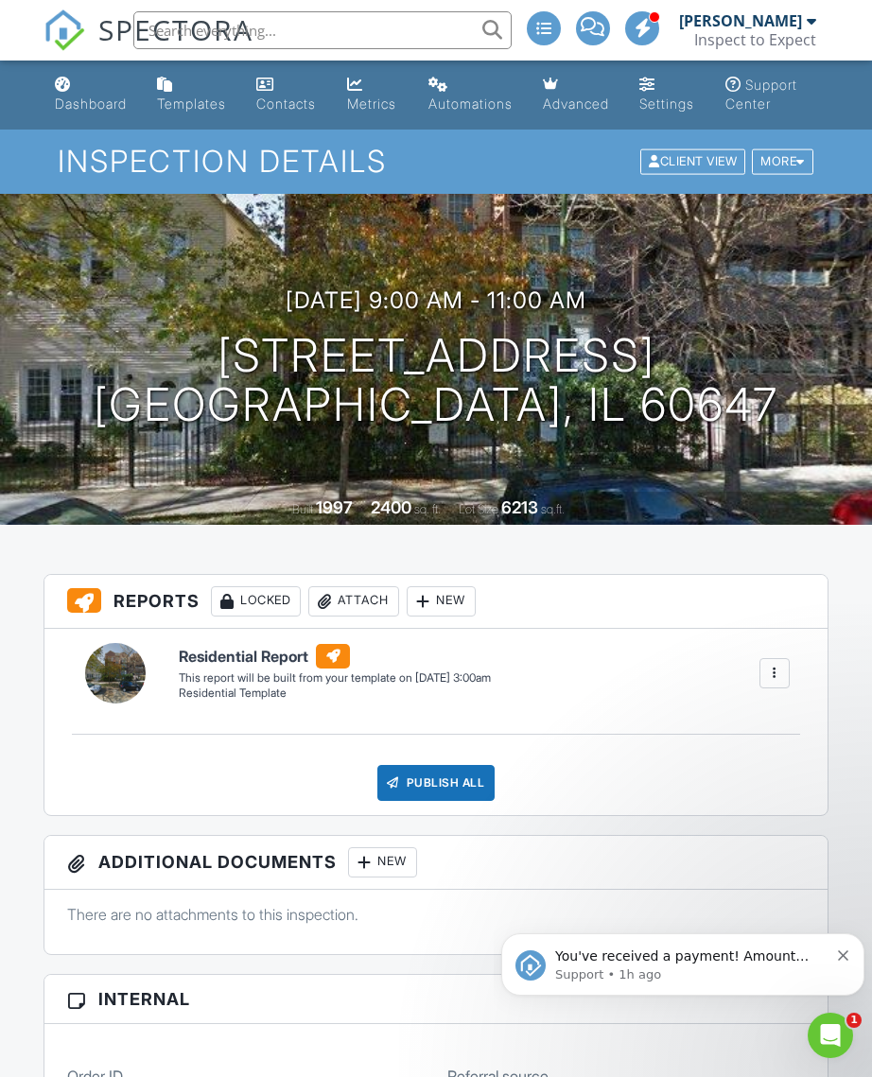
click at [722, 966] on p "You've received a payment! Amount $1275.00 Fee $35.36 Net $1239.64 Transaction …" at bounding box center [691, 957] width 273 height 19
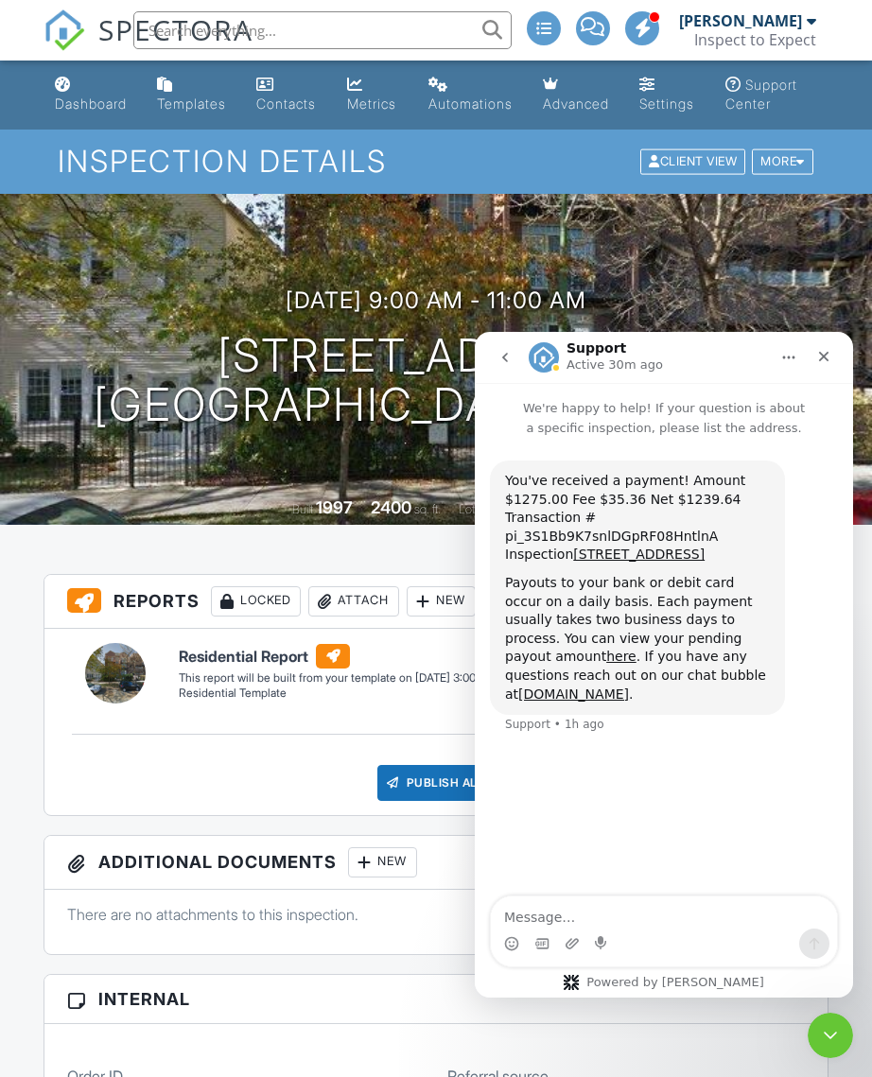
click at [825, 372] on div "Close" at bounding box center [824, 357] width 34 height 34
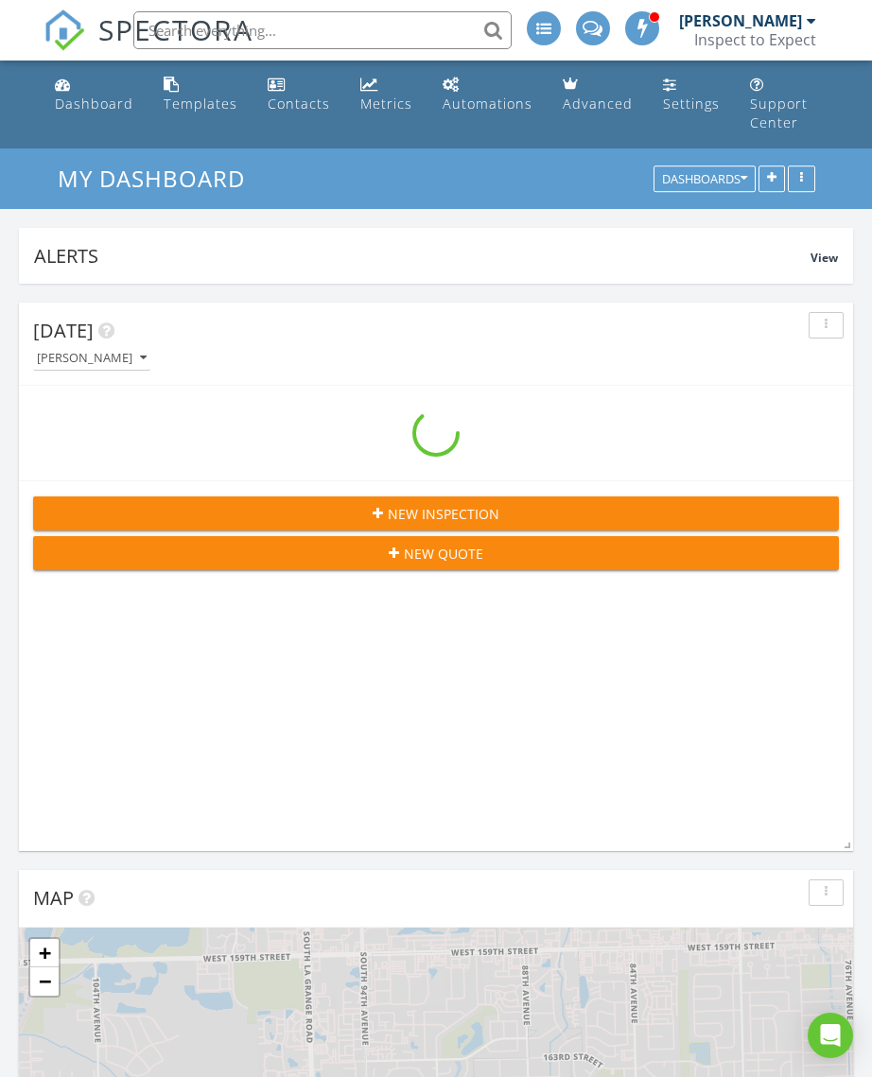
scroll to position [3755, 873]
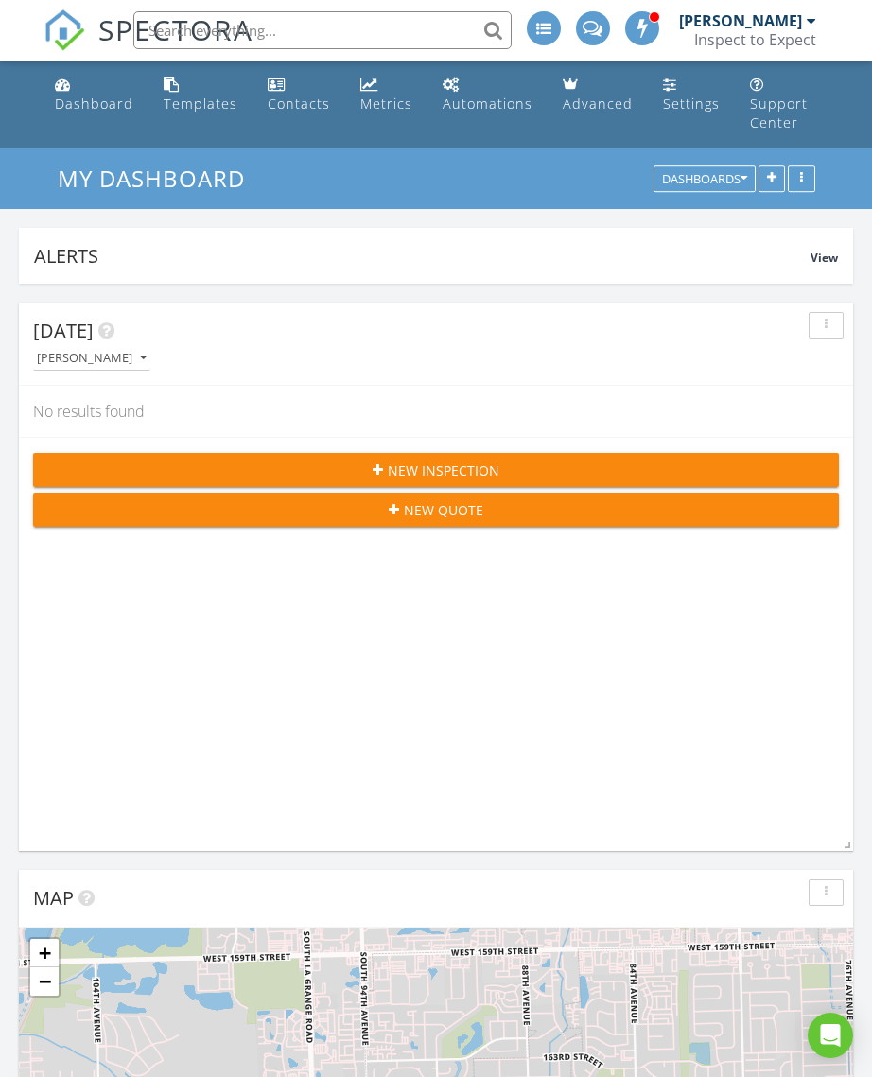
click at [199, 96] on div "Templates" at bounding box center [201, 104] width 74 height 18
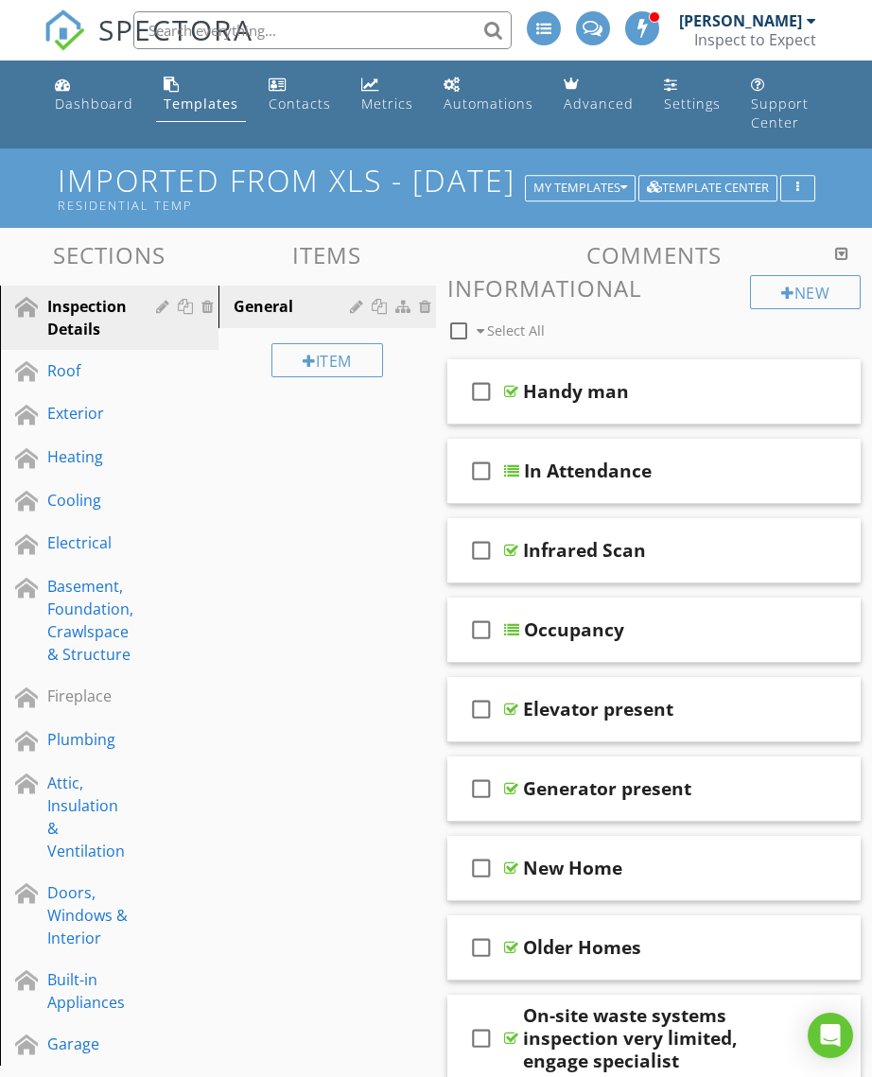
click at [584, 190] on div "My Templates" at bounding box center [580, 188] width 94 height 13
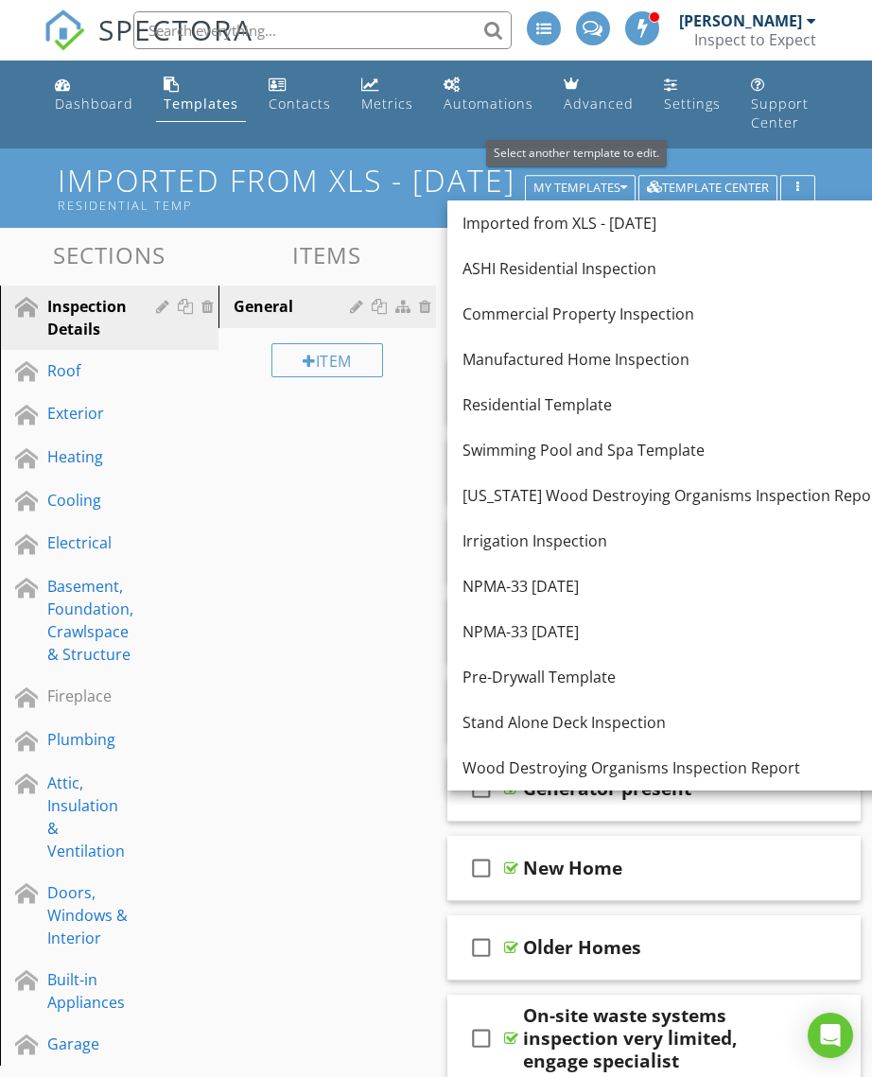
click at [653, 305] on div "Commercial Property Inspection" at bounding box center [672, 314] width 421 height 23
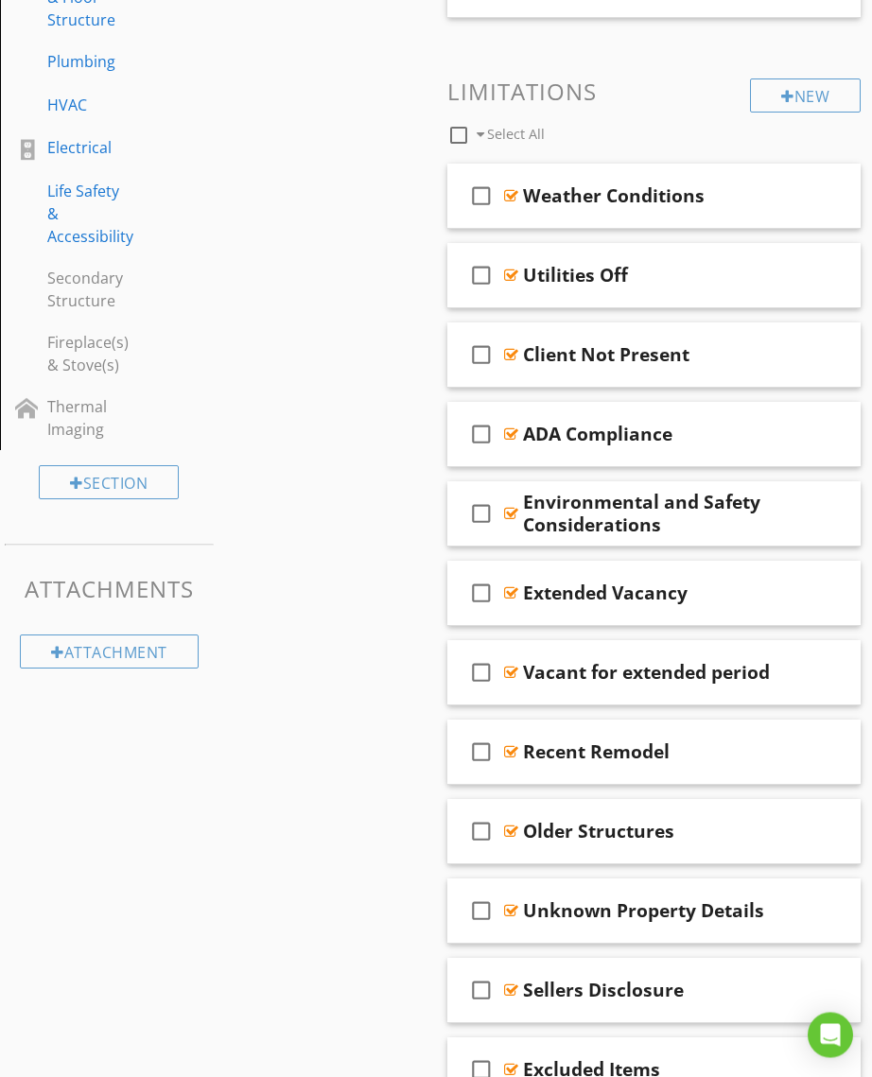
scroll to position [964, 0]
